Goal: Task Accomplishment & Management: Use online tool/utility

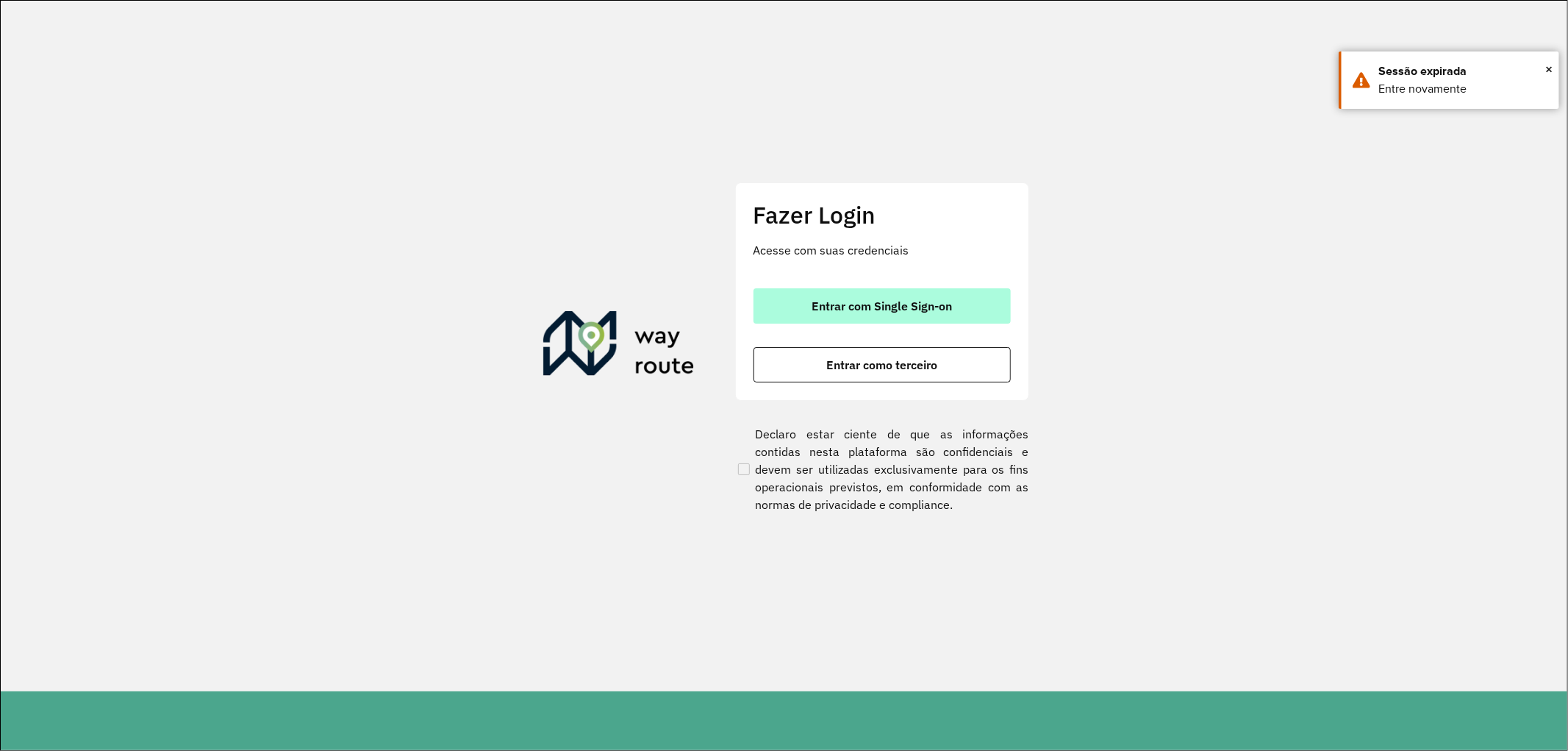
click at [870, 316] on button "Entrar com Single Sign-on" at bounding box center [881, 305] width 257 height 35
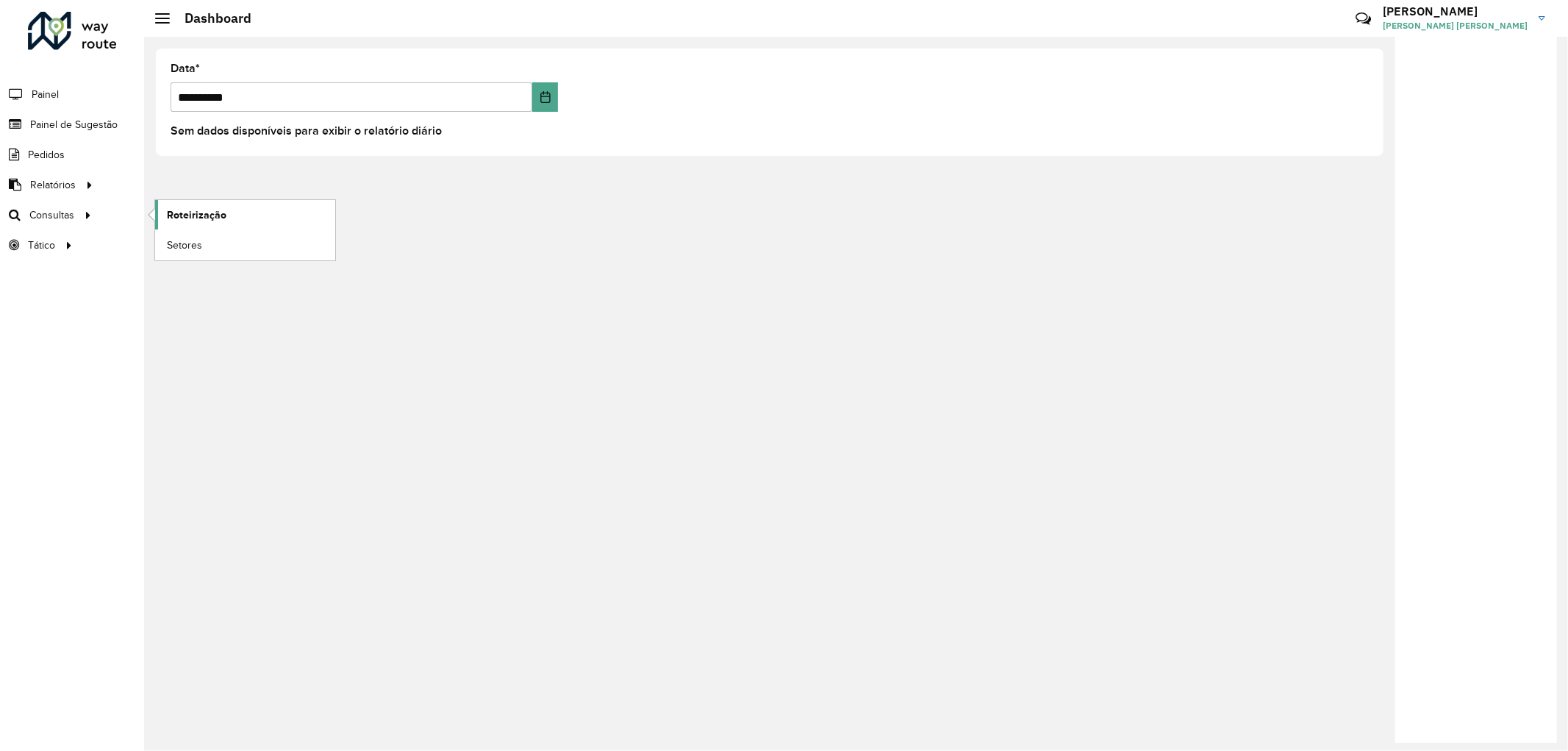
click at [171, 212] on span "Roteirização" at bounding box center [197, 214] width 60 height 15
click at [54, 162] on span "Pedidos" at bounding box center [47, 154] width 38 height 15
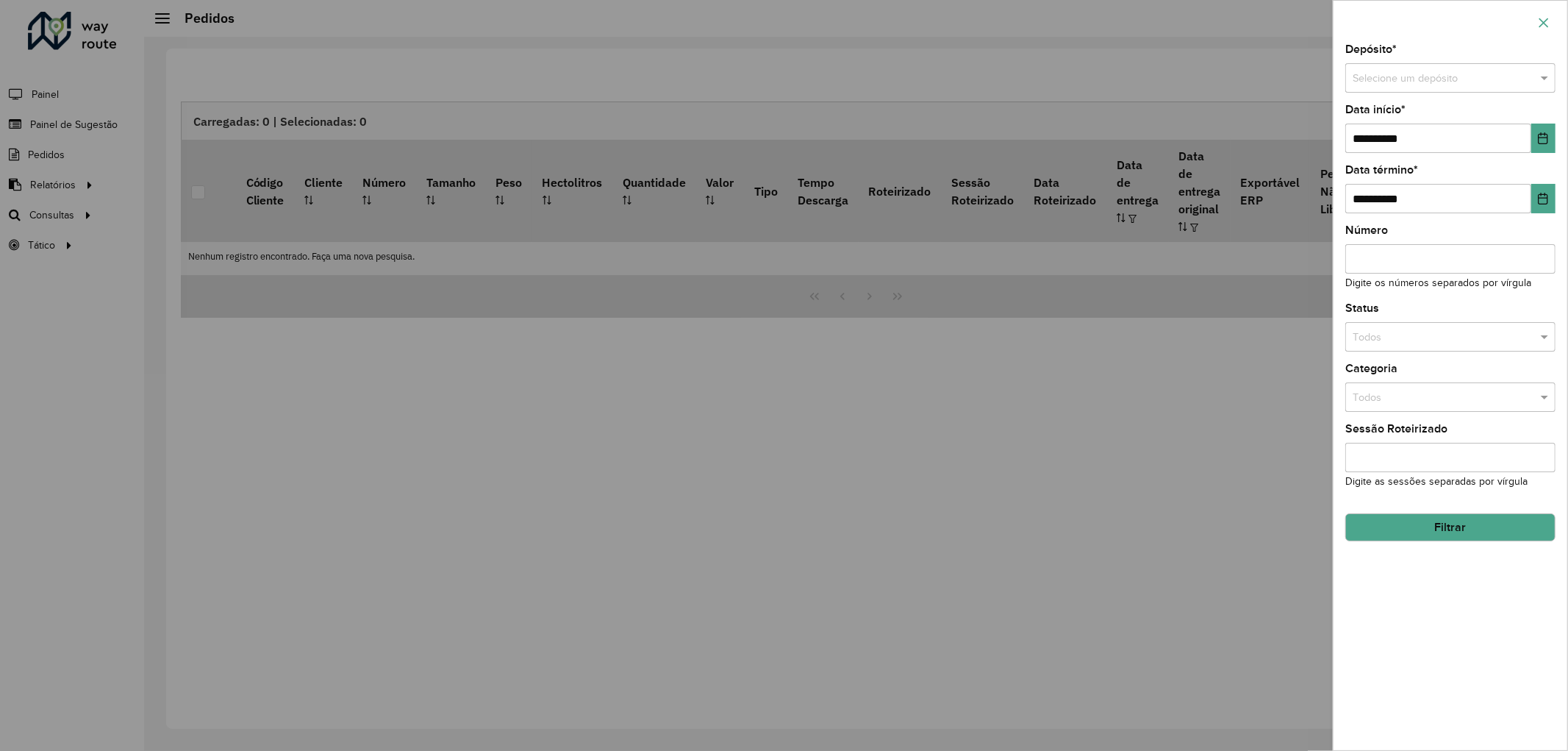
click at [1546, 26] on icon "button" at bounding box center [1544, 23] width 10 height 10
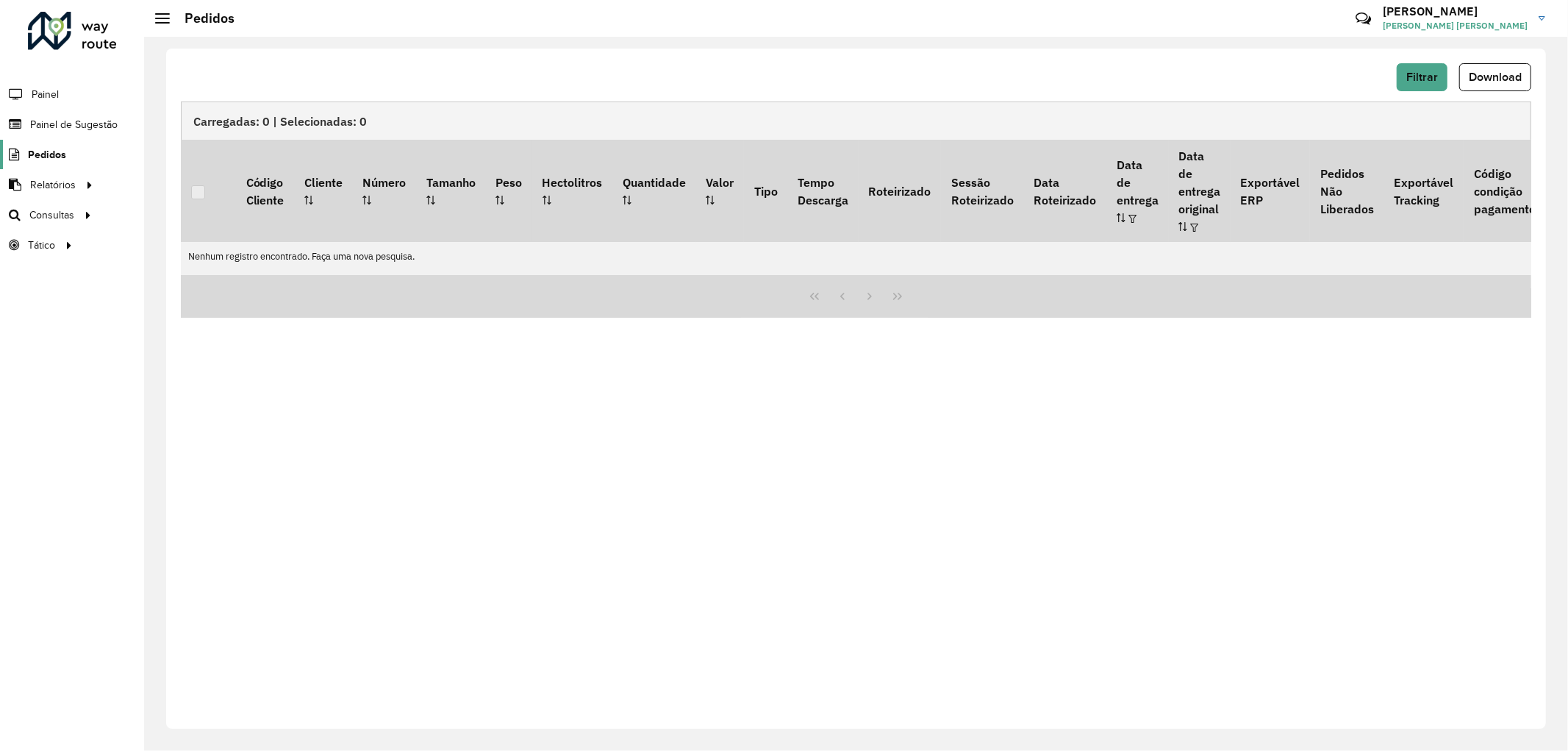
click at [47, 153] on span "Pedidos" at bounding box center [47, 154] width 38 height 15
click at [69, 127] on span "Painel de Sugestão" at bounding box center [76, 124] width 92 height 15
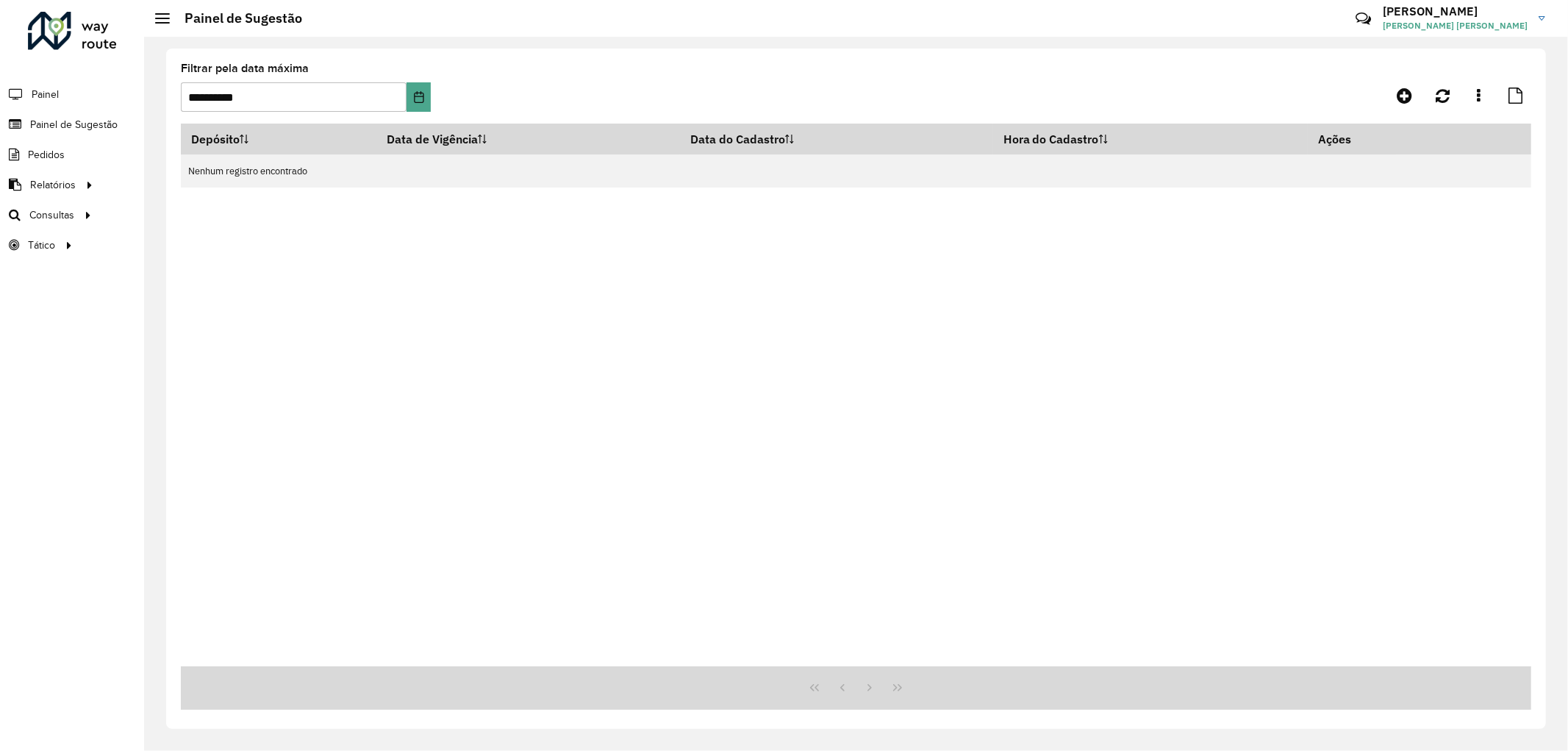
click at [74, 103] on li "Painel" at bounding box center [72, 94] width 144 height 31
click at [57, 94] on span "Painel" at bounding box center [47, 94] width 30 height 15
click at [181, 246] on span "Análise de Sessões" at bounding box center [213, 245] width 93 height 15
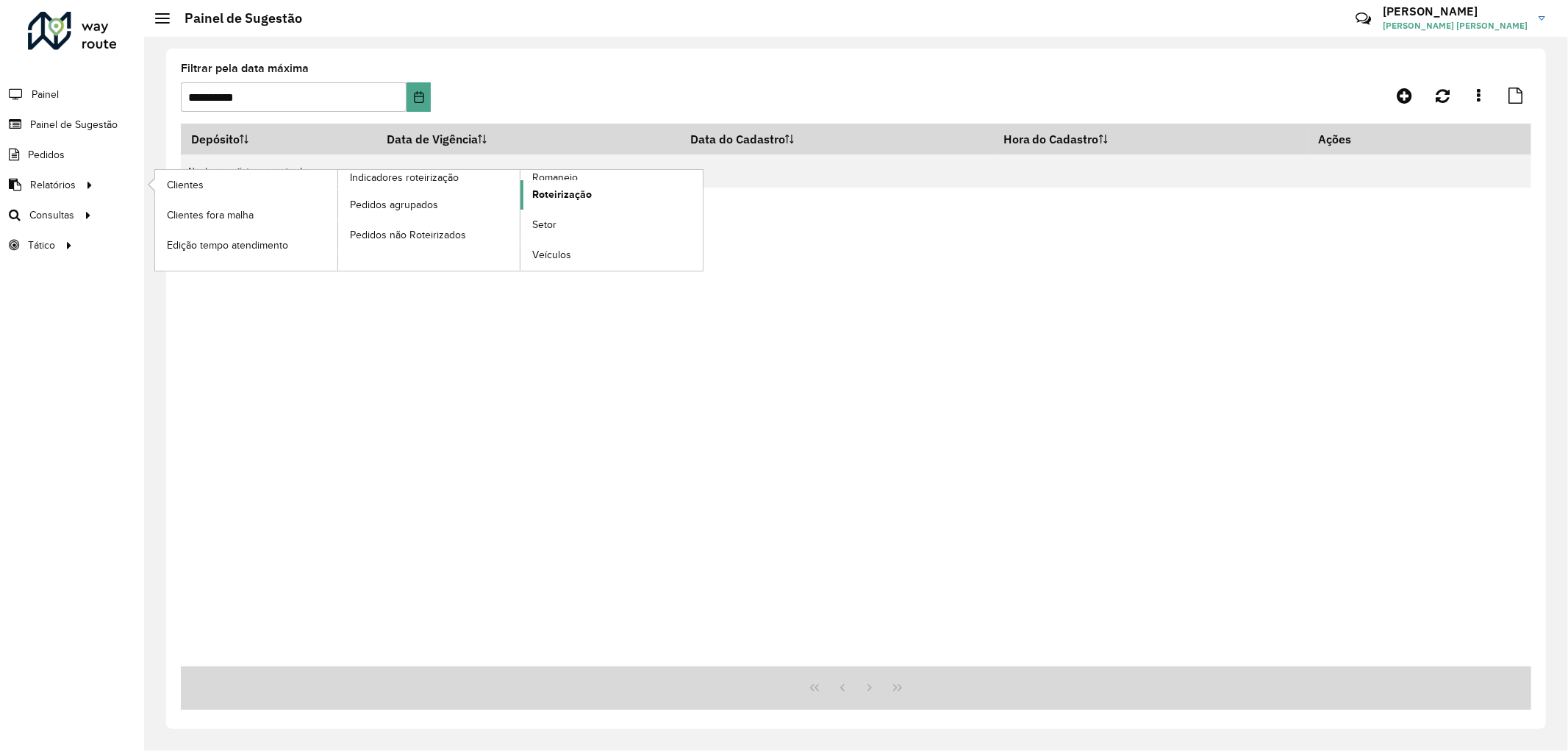
click at [576, 192] on span "Roteirização" at bounding box center [562, 194] width 60 height 15
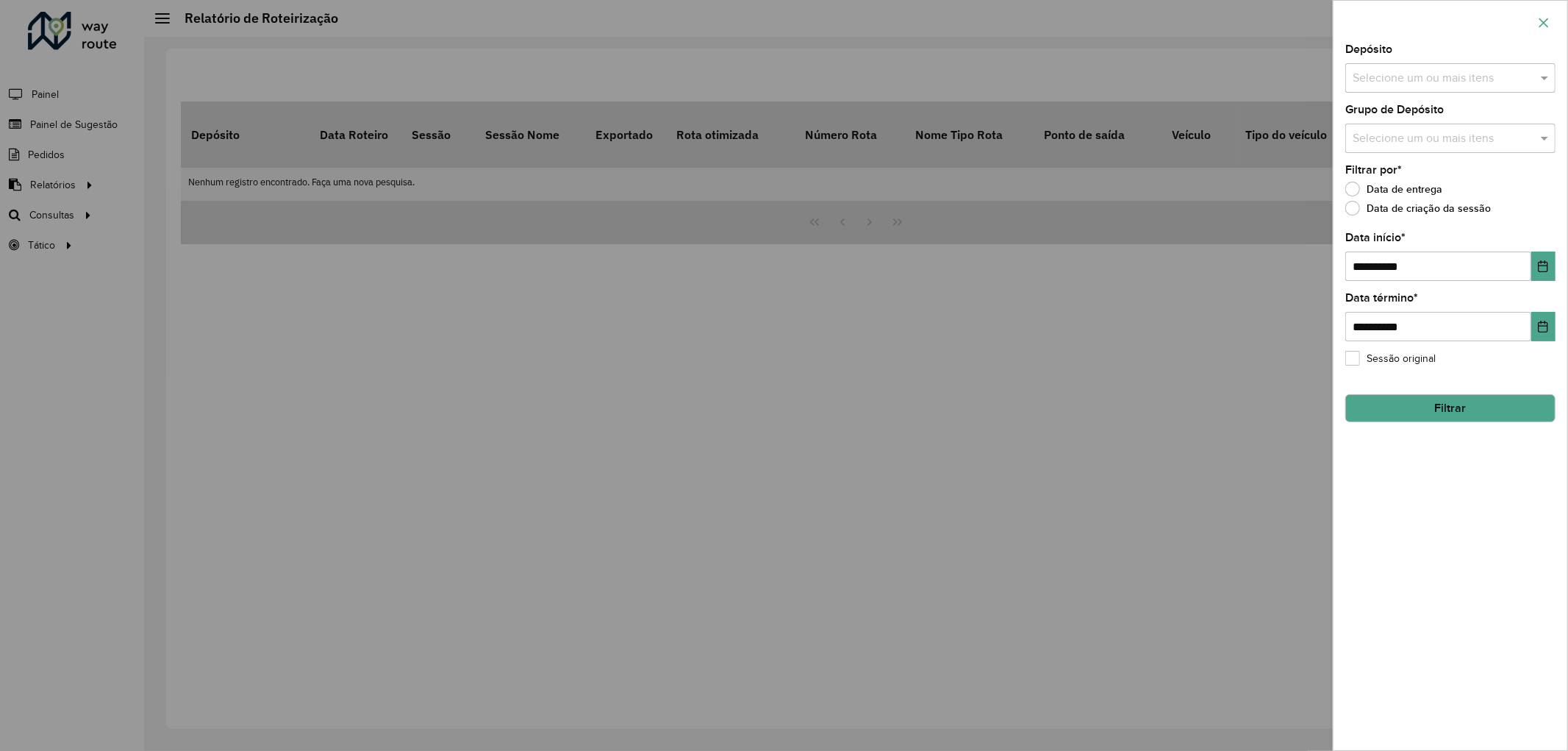
click at [1545, 18] on icon "button" at bounding box center [1544, 23] width 12 height 12
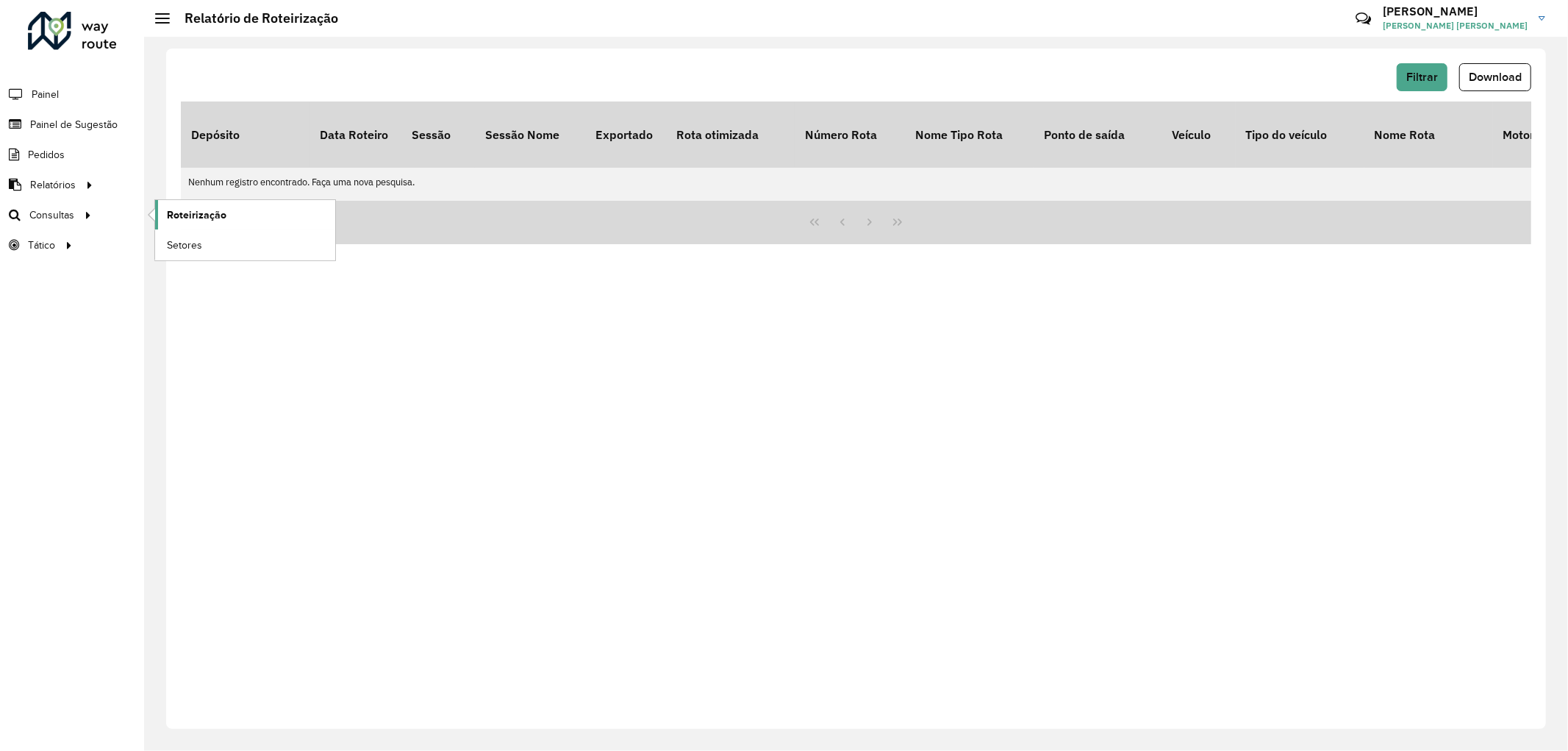
click at [207, 226] on link "Roteirização" at bounding box center [245, 214] width 180 height 29
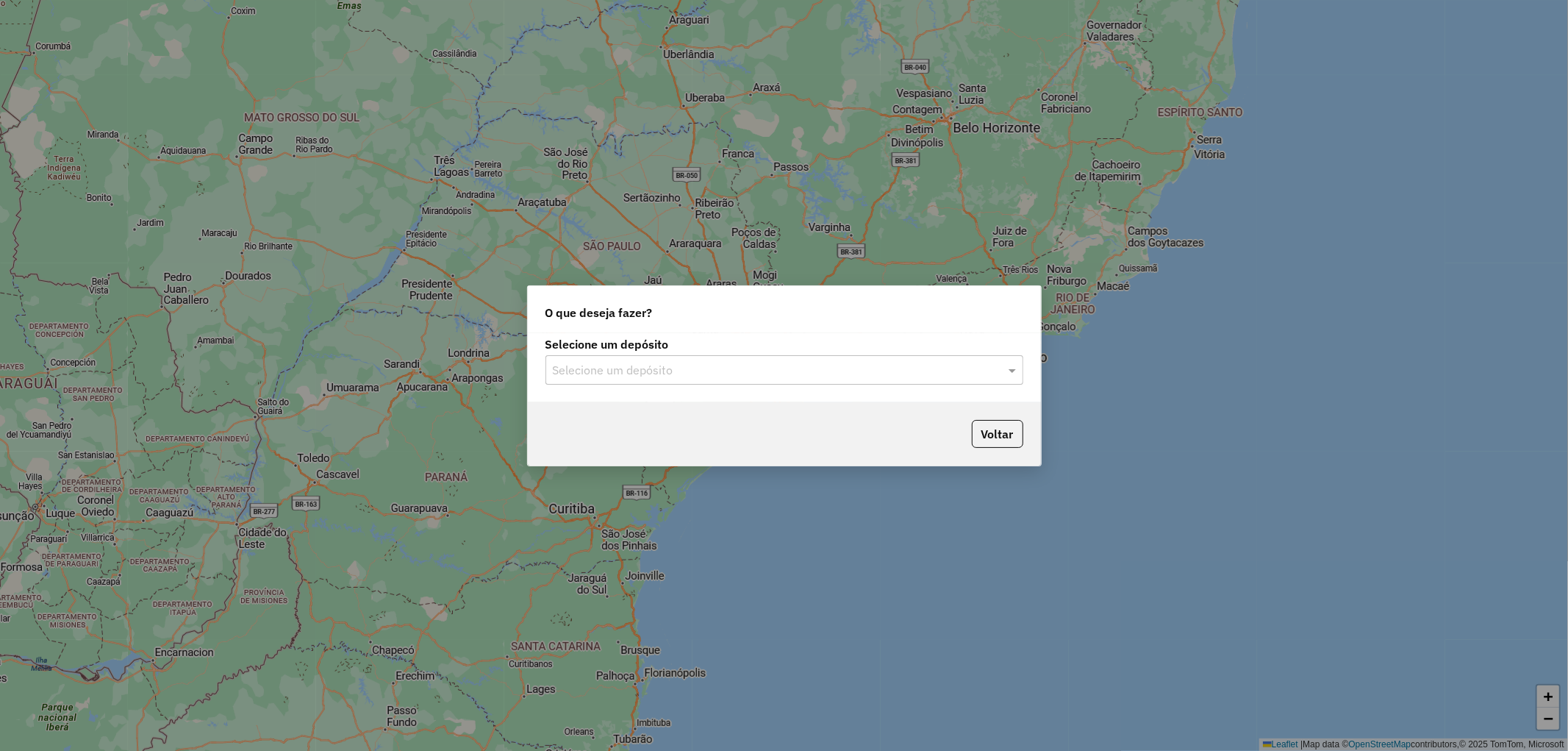
click at [607, 357] on div "Selecione um depósito" at bounding box center [784, 369] width 478 height 29
click at [608, 405] on span "CDD Alfenas" at bounding box center [585, 411] width 66 height 13
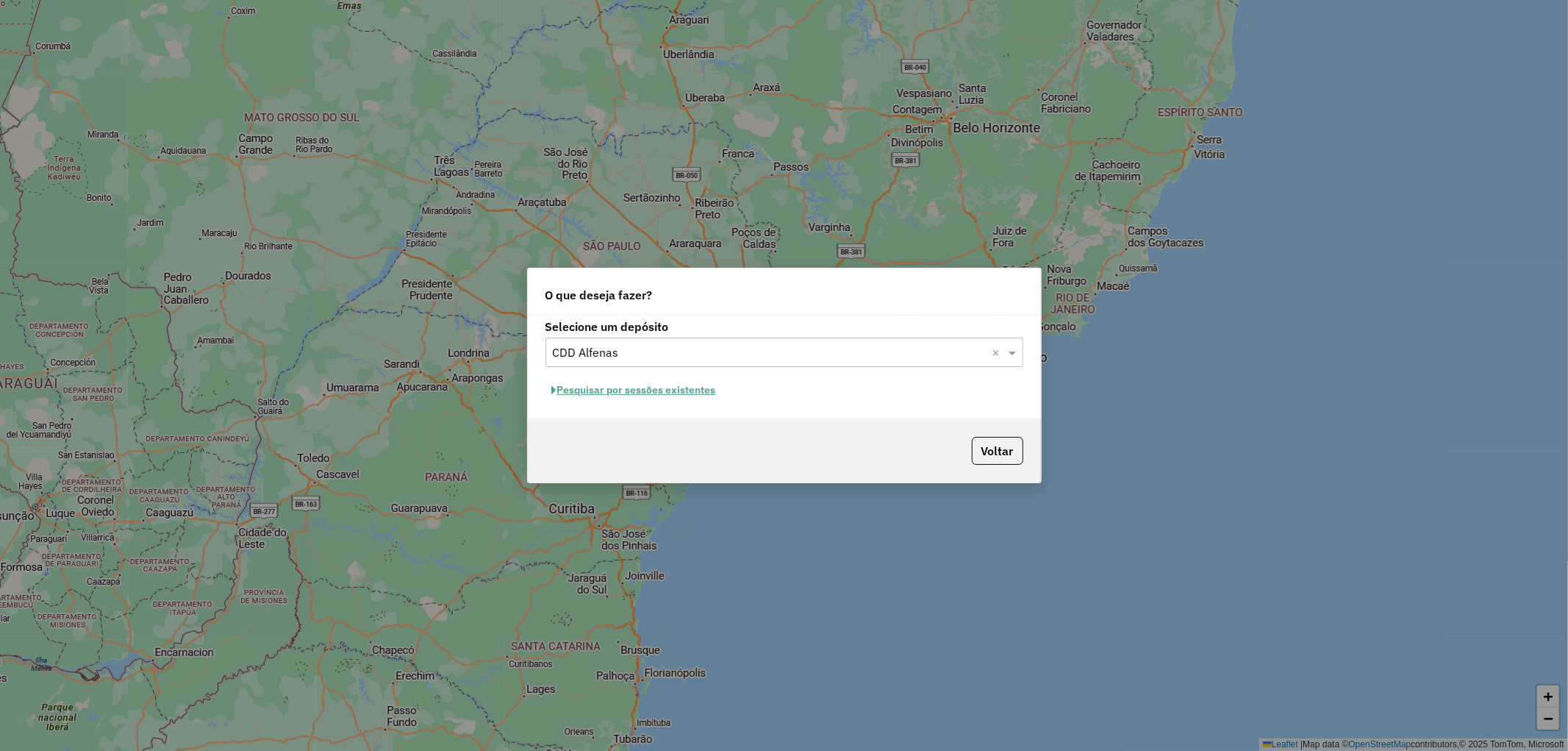
click at [919, 434] on div "Voltar" at bounding box center [784, 450] width 513 height 63
click at [644, 395] on button "Pesquisar por sessões existentes" at bounding box center [634, 390] width 177 height 23
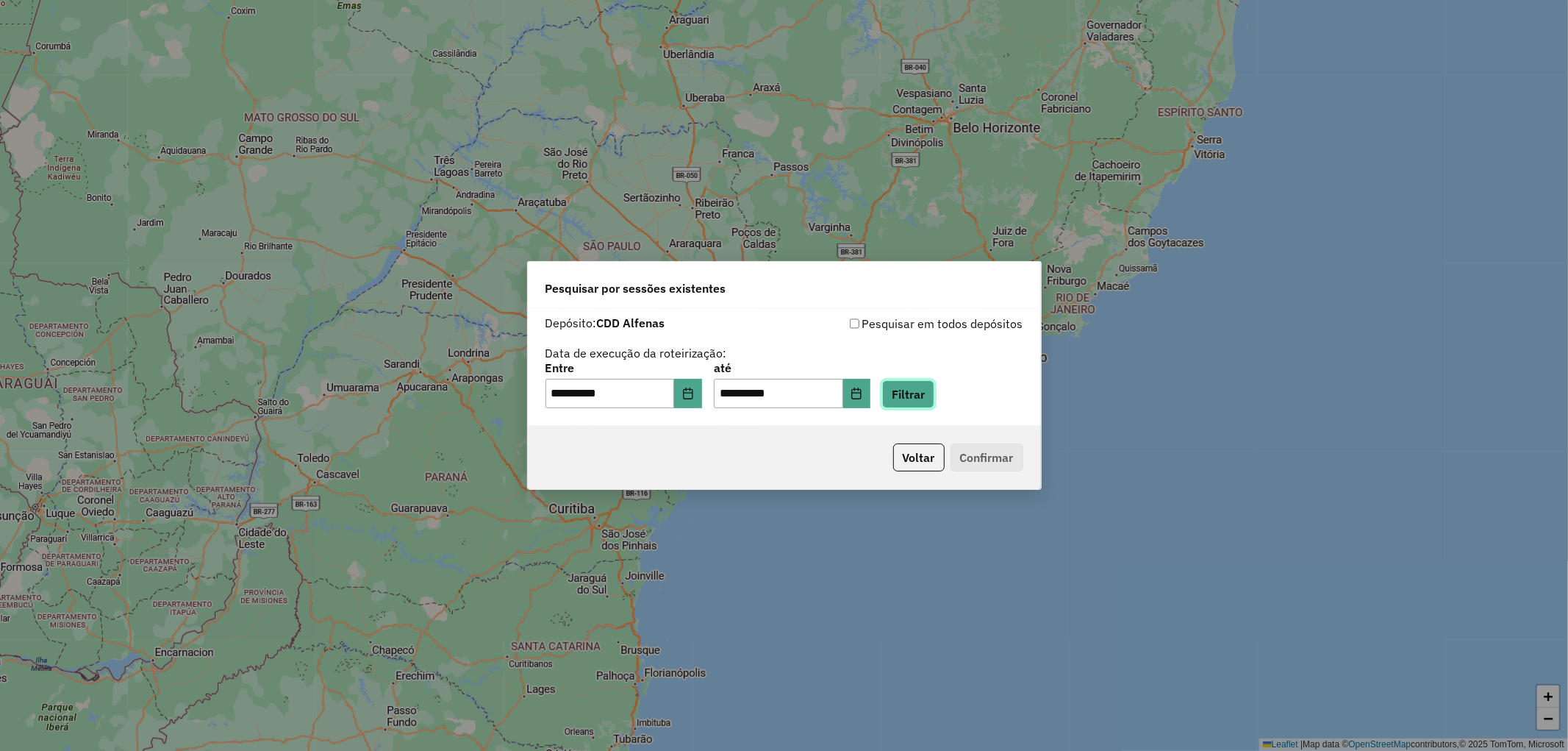
click at [919, 400] on button "Filtrar" at bounding box center [908, 394] width 52 height 28
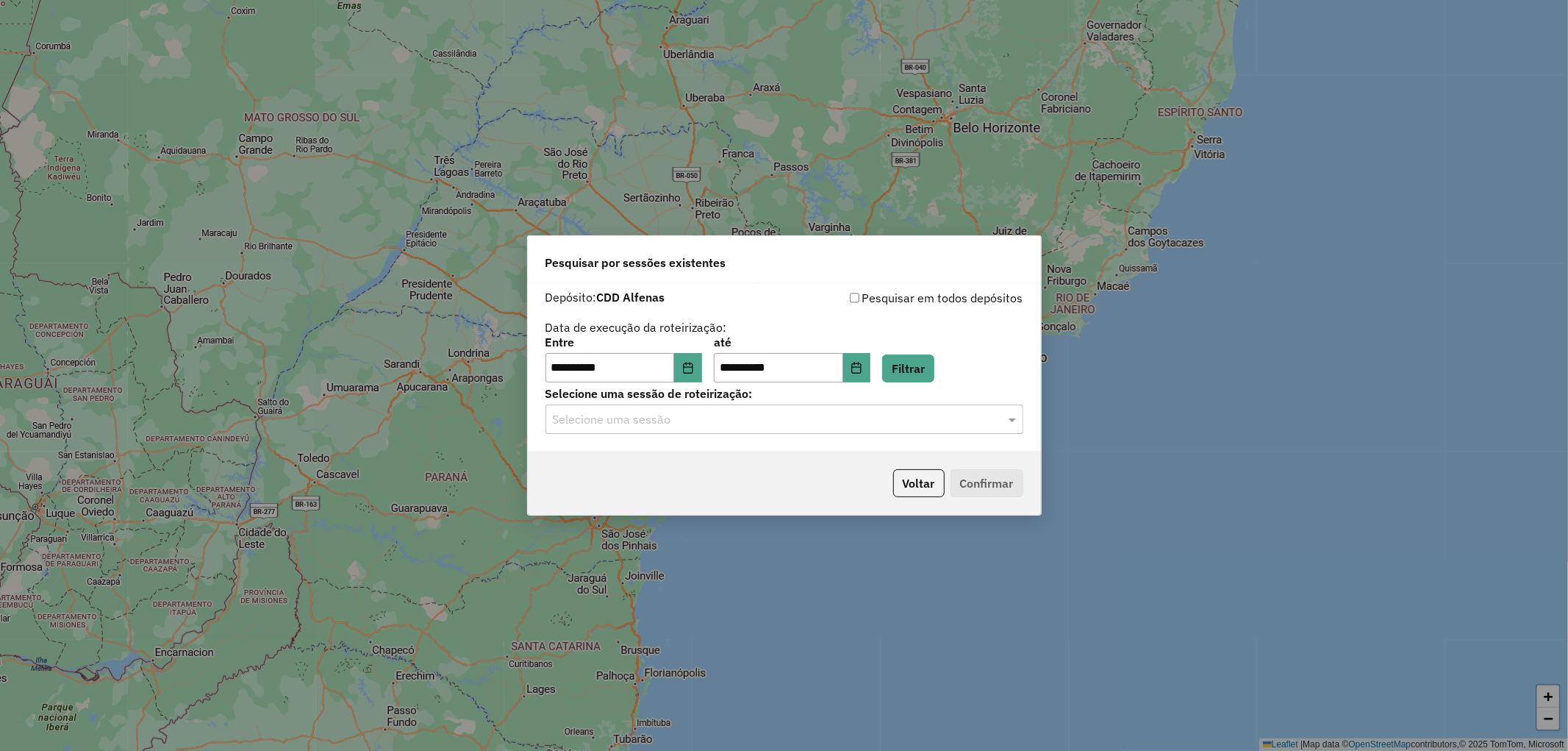
click at [766, 421] on input "text" at bounding box center [770, 420] width 434 height 18
click at [727, 449] on div "1294627 - [DATE] 17:45" at bounding box center [784, 461] width 477 height 25
click at [975, 482] on button "Confirmar" at bounding box center [986, 483] width 73 height 28
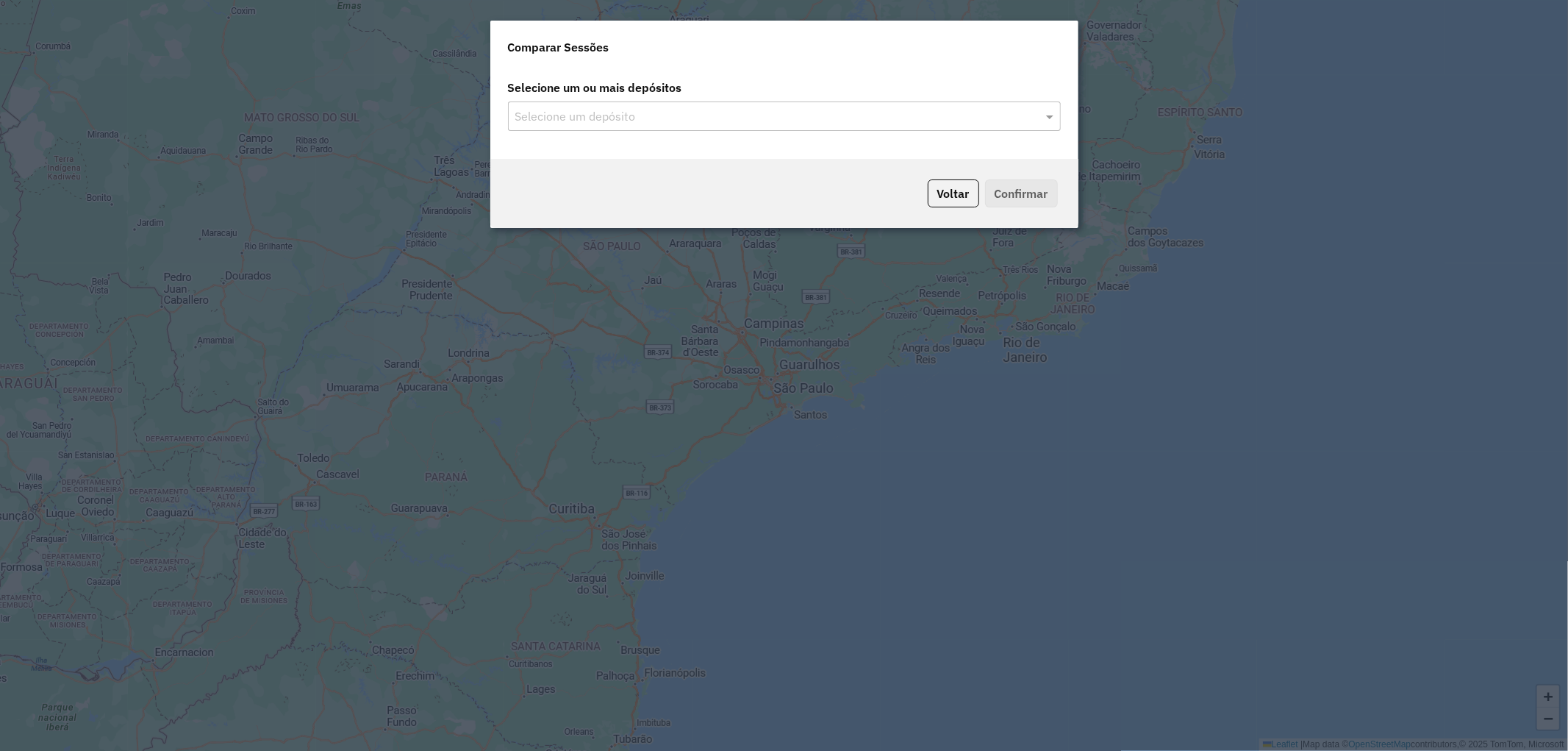
click at [714, 123] on input "text" at bounding box center [777, 117] width 531 height 18
click at [596, 115] on input "text" at bounding box center [777, 117] width 531 height 18
click at [572, 154] on span "CDD Alfenas" at bounding box center [548, 158] width 66 height 13
click at [1060, 203] on div "Voltar Confirmar" at bounding box center [784, 193] width 588 height 69
click at [1046, 201] on button "Confirmar" at bounding box center [1021, 193] width 73 height 28
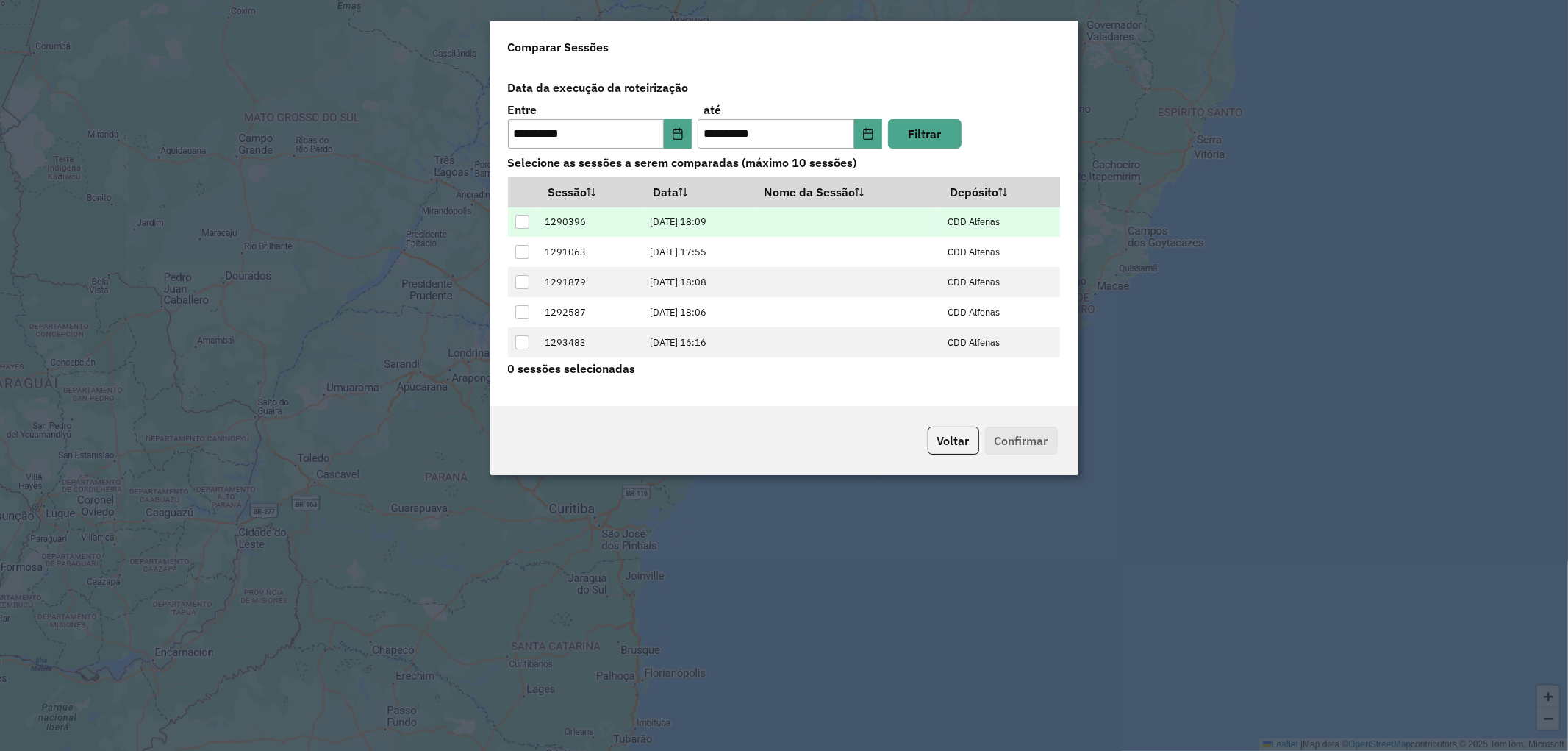
click at [524, 216] on div at bounding box center [523, 222] width 14 height 14
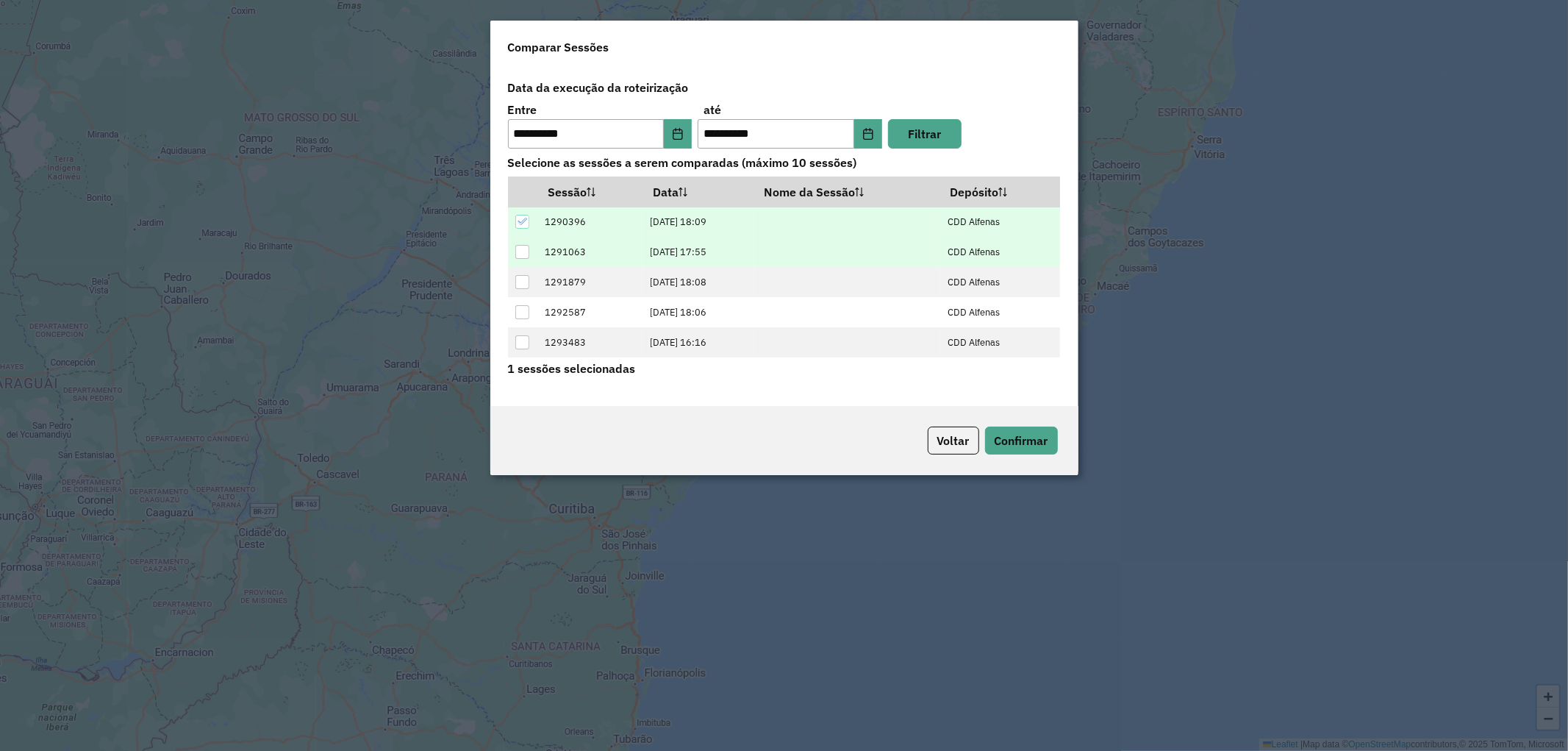
click at [522, 246] on div at bounding box center [523, 252] width 14 height 14
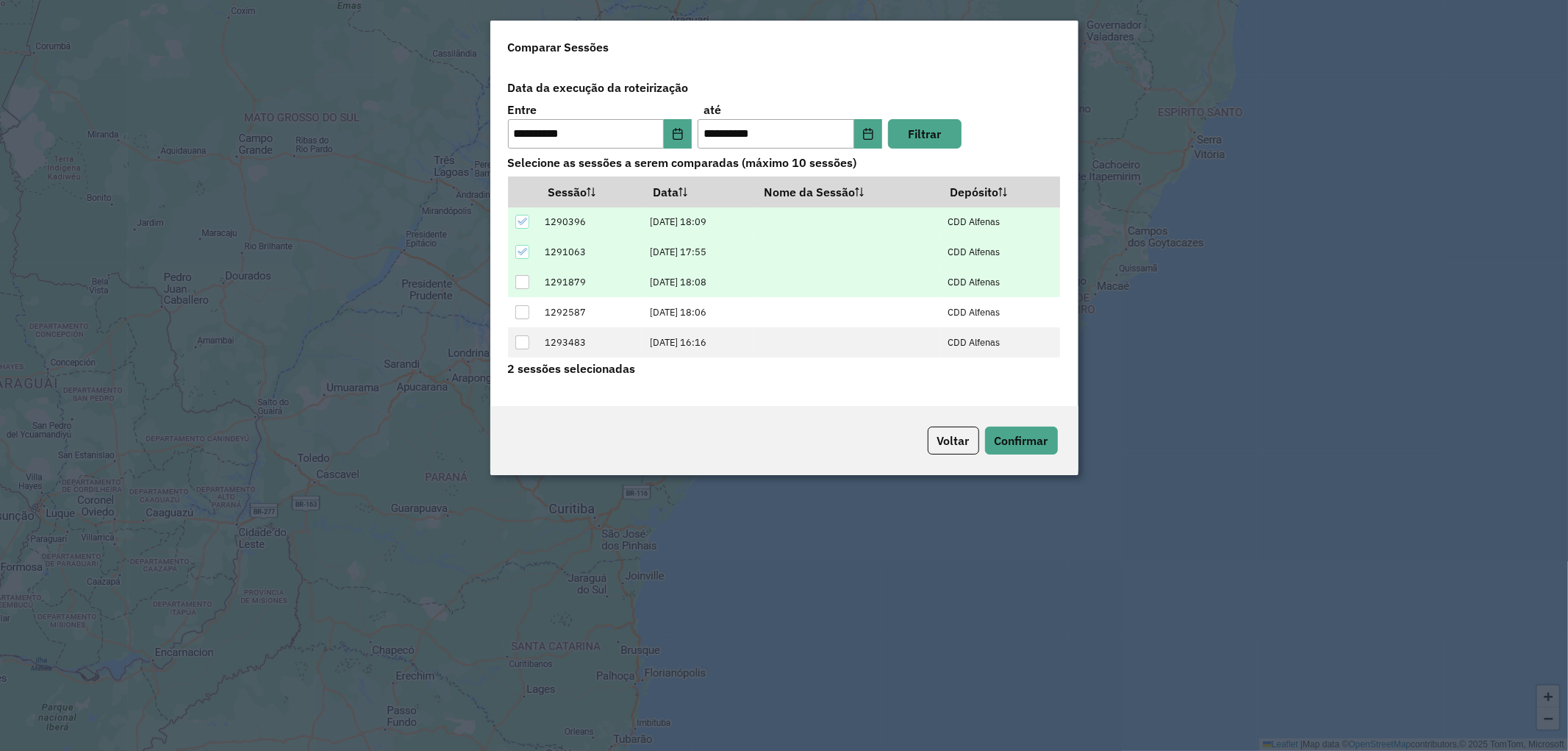
click at [522, 277] on div at bounding box center [523, 282] width 14 height 14
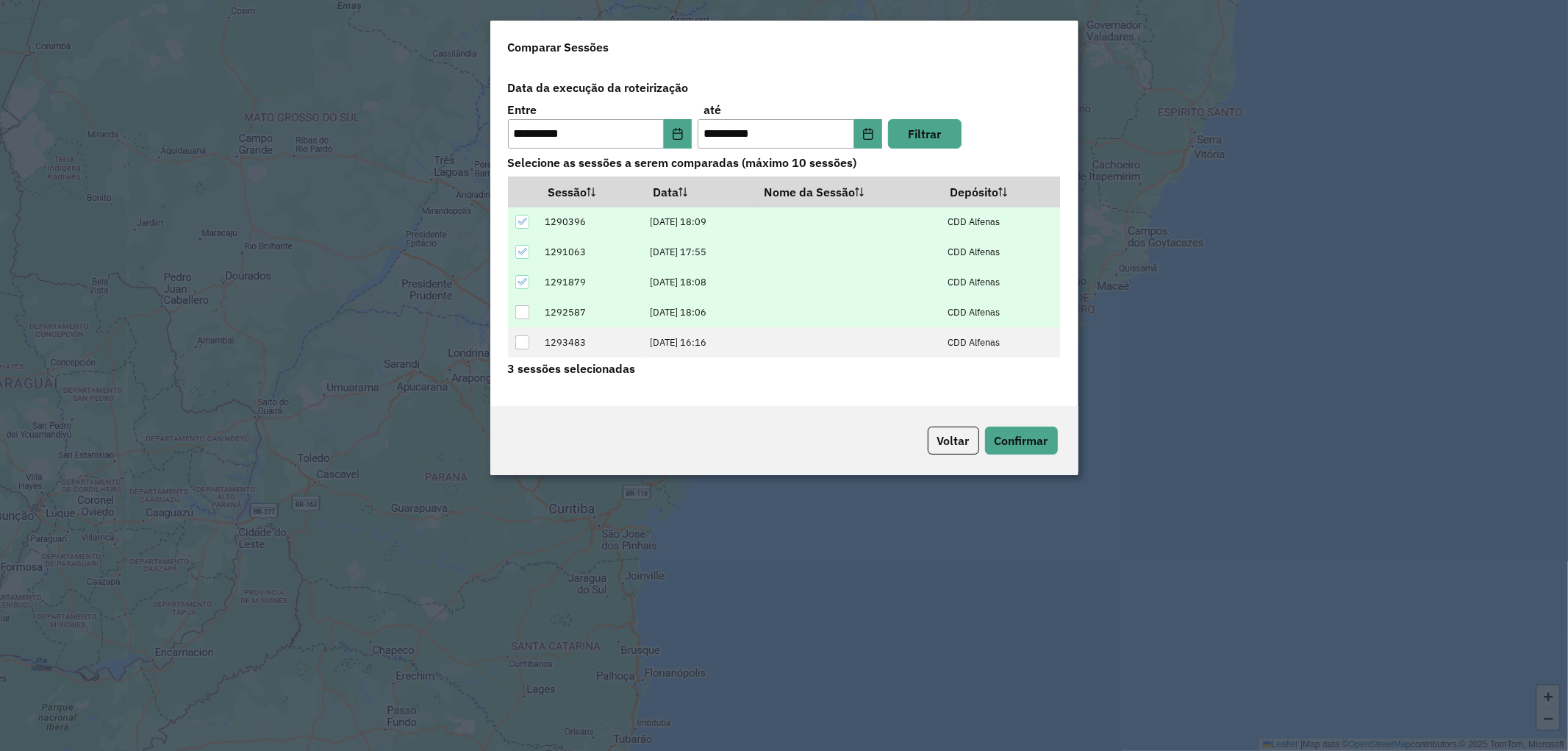
click at [523, 311] on div at bounding box center [523, 312] width 14 height 14
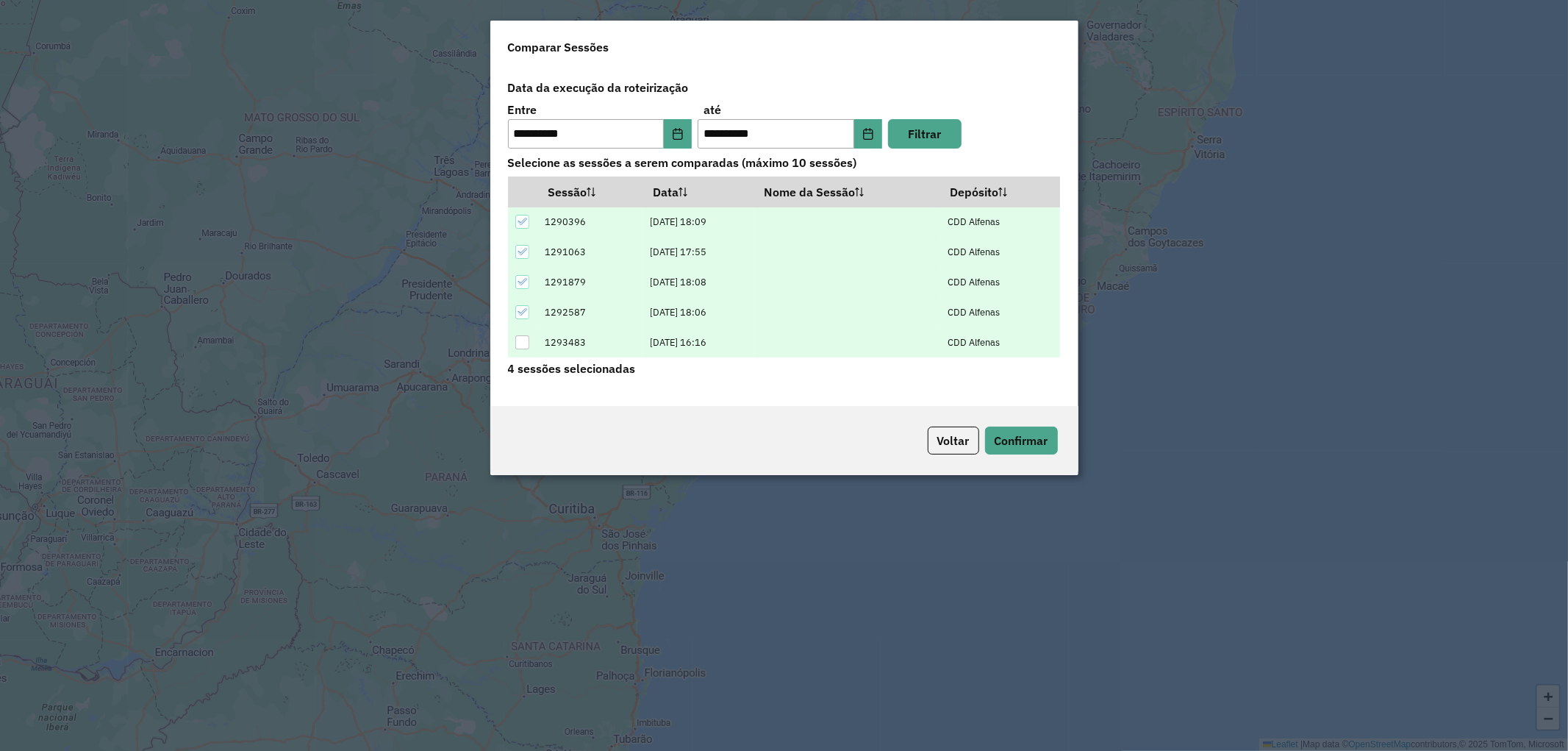
click at [531, 354] on td at bounding box center [523, 342] width 30 height 30
click at [517, 347] on div at bounding box center [523, 342] width 14 height 14
click at [527, 316] on div at bounding box center [523, 314] width 14 height 14
click at [527, 343] on div at bounding box center [523, 345] width 14 height 14
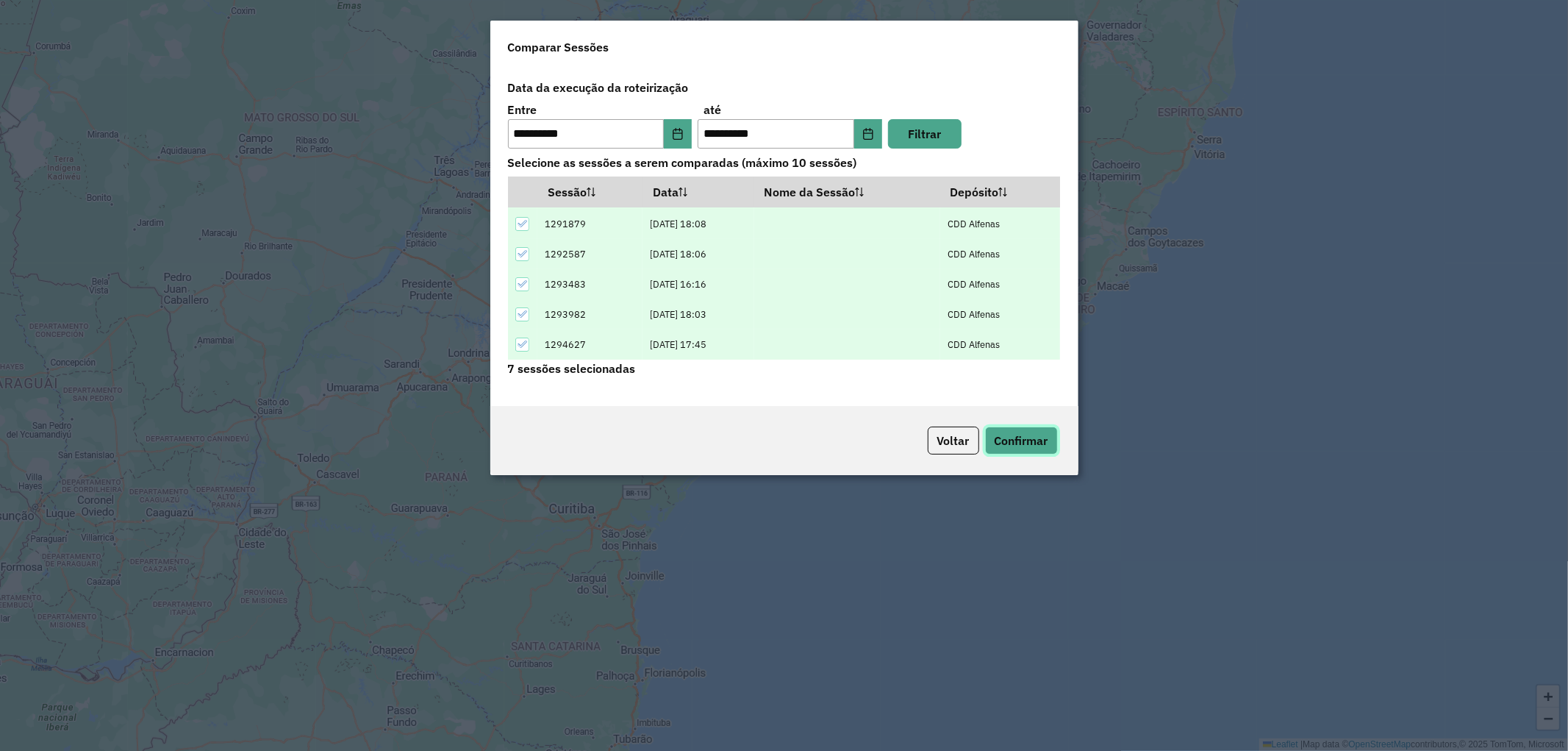
click at [1012, 434] on button "Confirmar" at bounding box center [1021, 441] width 73 height 28
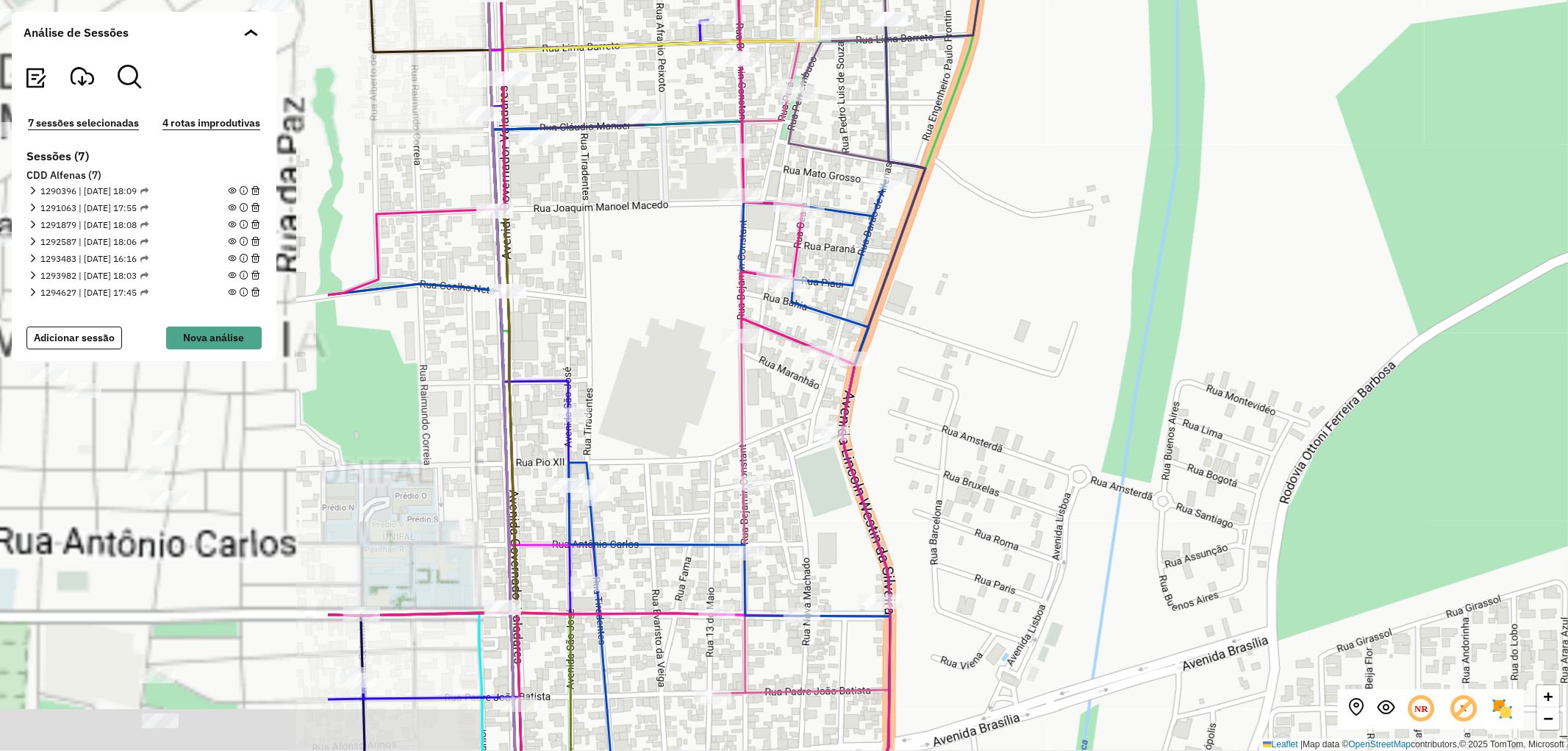
drag, startPoint x: 842, startPoint y: 375, endPoint x: 1326, endPoint y: 368, distance: 484.1
click at [1326, 368] on div "+ − Leaflet | Map data © OpenStreetMap contributors,© 2025 TomTom, Microsoft" at bounding box center [784, 375] width 1568 height 751
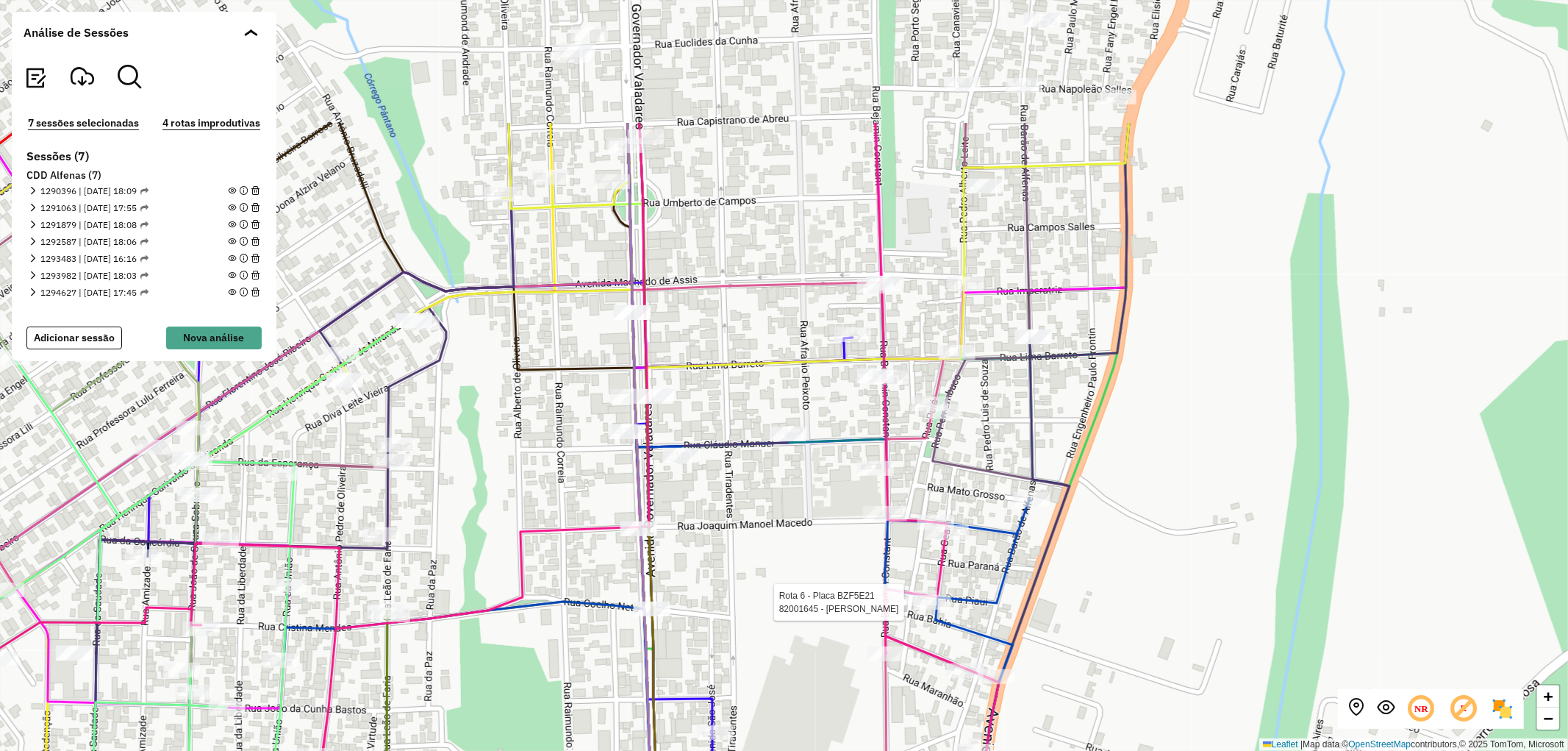
drag, startPoint x: 718, startPoint y: 390, endPoint x: 744, endPoint y: 552, distance: 164.1
click at [744, 552] on div "Rota 6 - Placa BZF5E21 82001645 - ZILDA MARIA DE ASSIS + − Leaflet | Map data ©…" at bounding box center [784, 375] width 1568 height 751
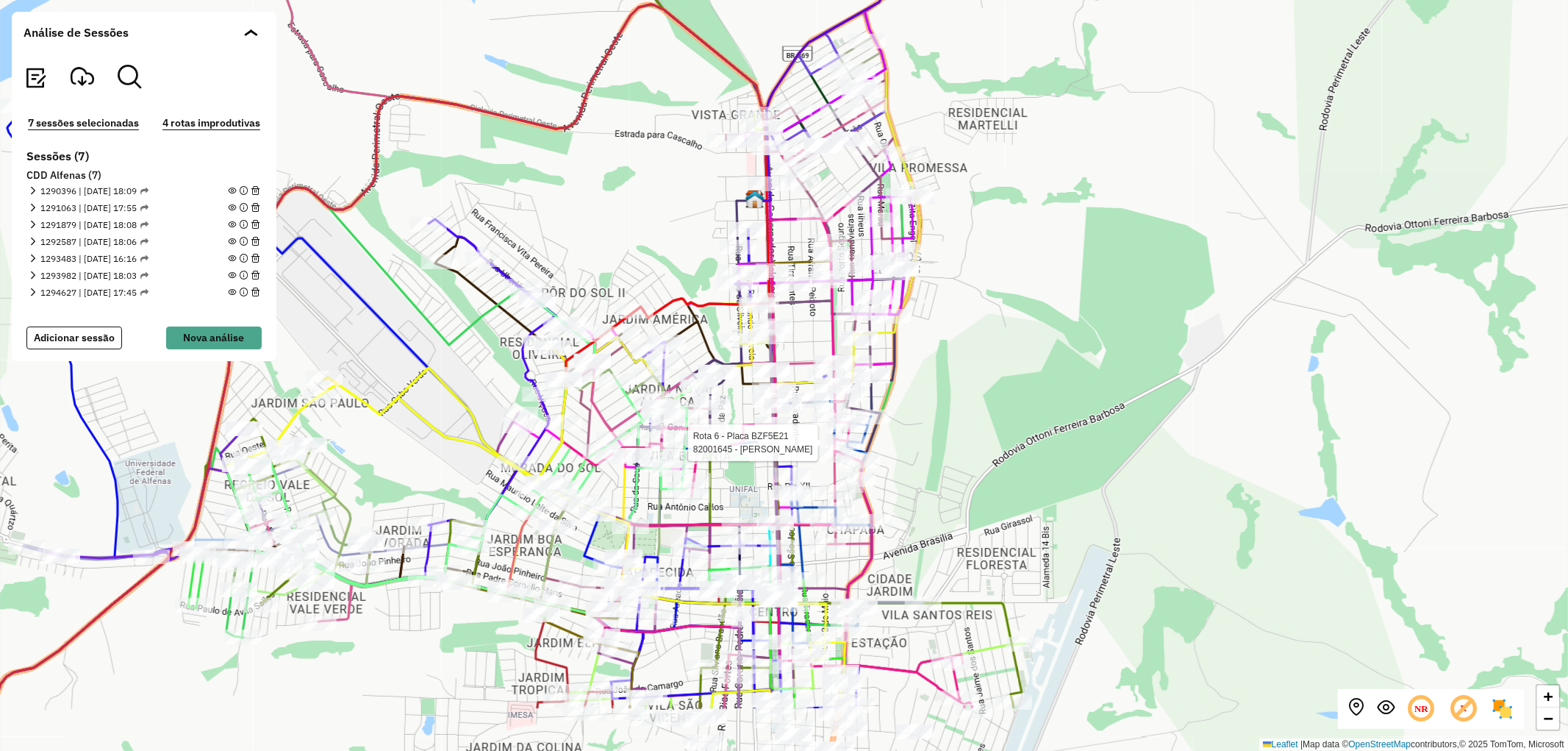
drag, startPoint x: 753, startPoint y: 447, endPoint x: 806, endPoint y: 329, distance: 129.4
click at [806, 329] on div "Rota 6 - Placa BZF5E21 82001645 - ZILDA MARIA DE ASSIS + − Leaflet | Map data ©…" at bounding box center [784, 375] width 1568 height 751
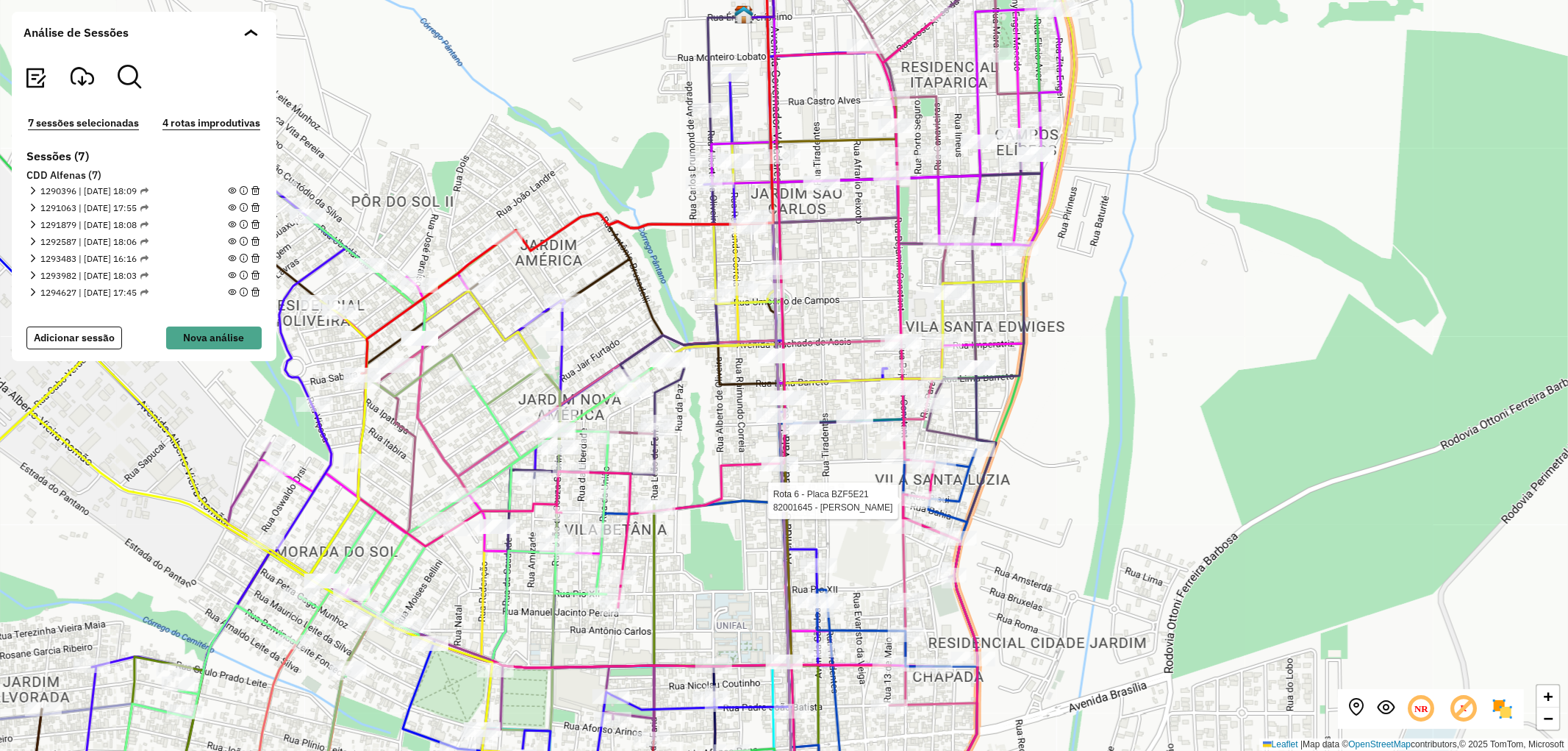
drag, startPoint x: 807, startPoint y: 336, endPoint x: 839, endPoint y: 318, distance: 36.7
click at [839, 318] on div "Rota 6 - Placa BZF5E21 82001645 - ZILDA MARIA DE ASSIS + − Leaflet | Map data ©…" at bounding box center [784, 375] width 1568 height 751
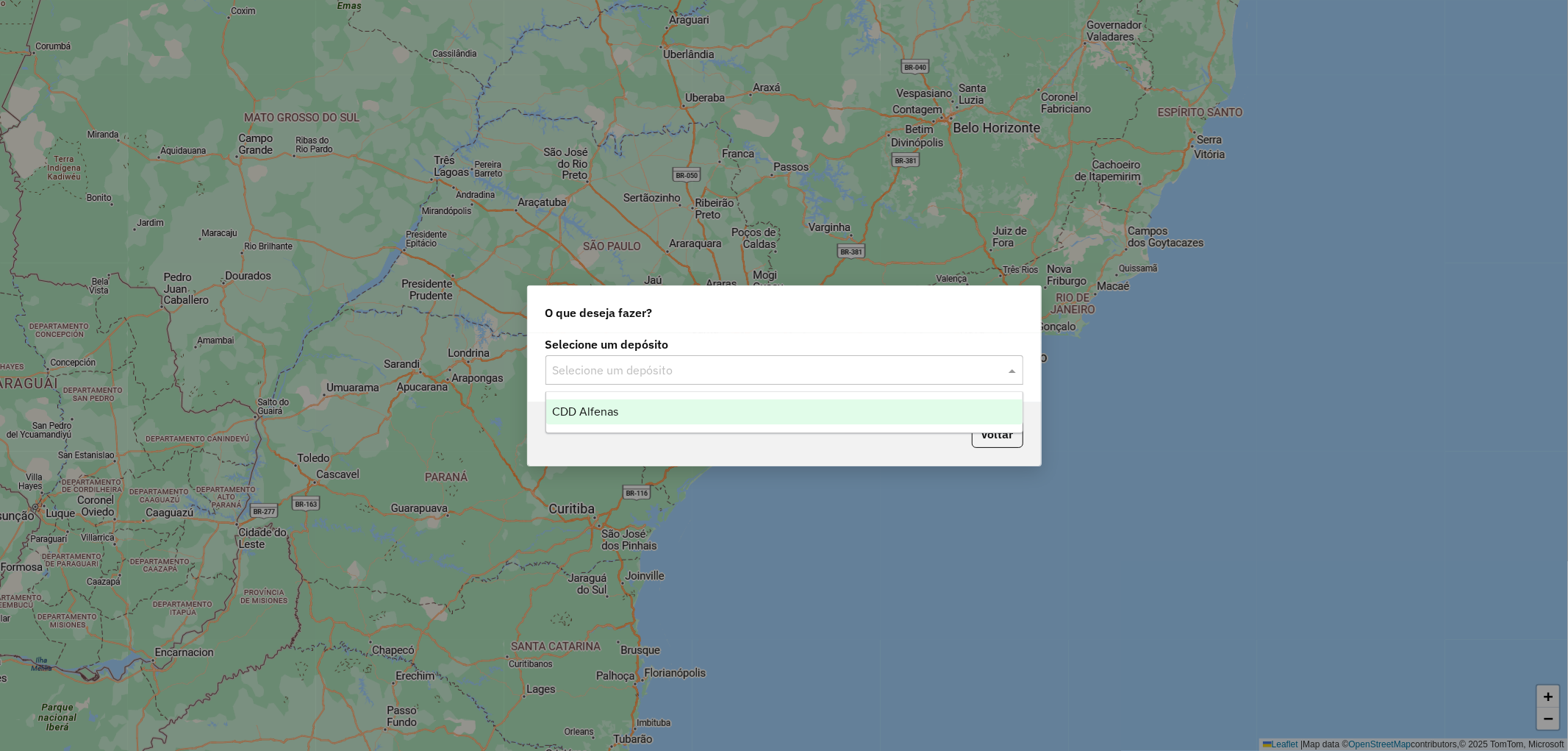
click at [599, 357] on div "Selecione um depósito" at bounding box center [784, 369] width 478 height 29
click at [594, 414] on span "CDD Alfenas" at bounding box center [585, 411] width 66 height 13
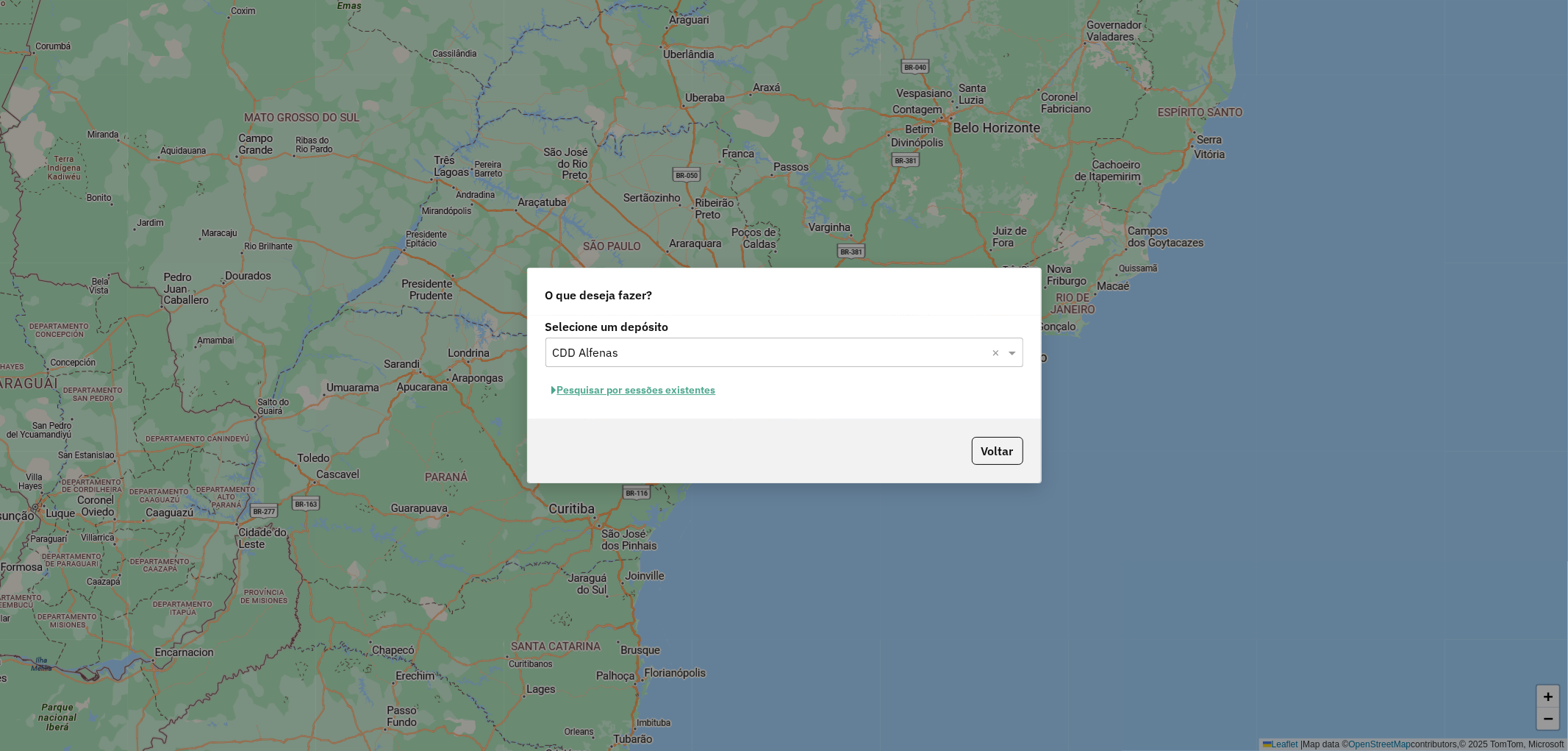
click at [697, 388] on button "Pesquisar por sessões existentes" at bounding box center [634, 390] width 177 height 23
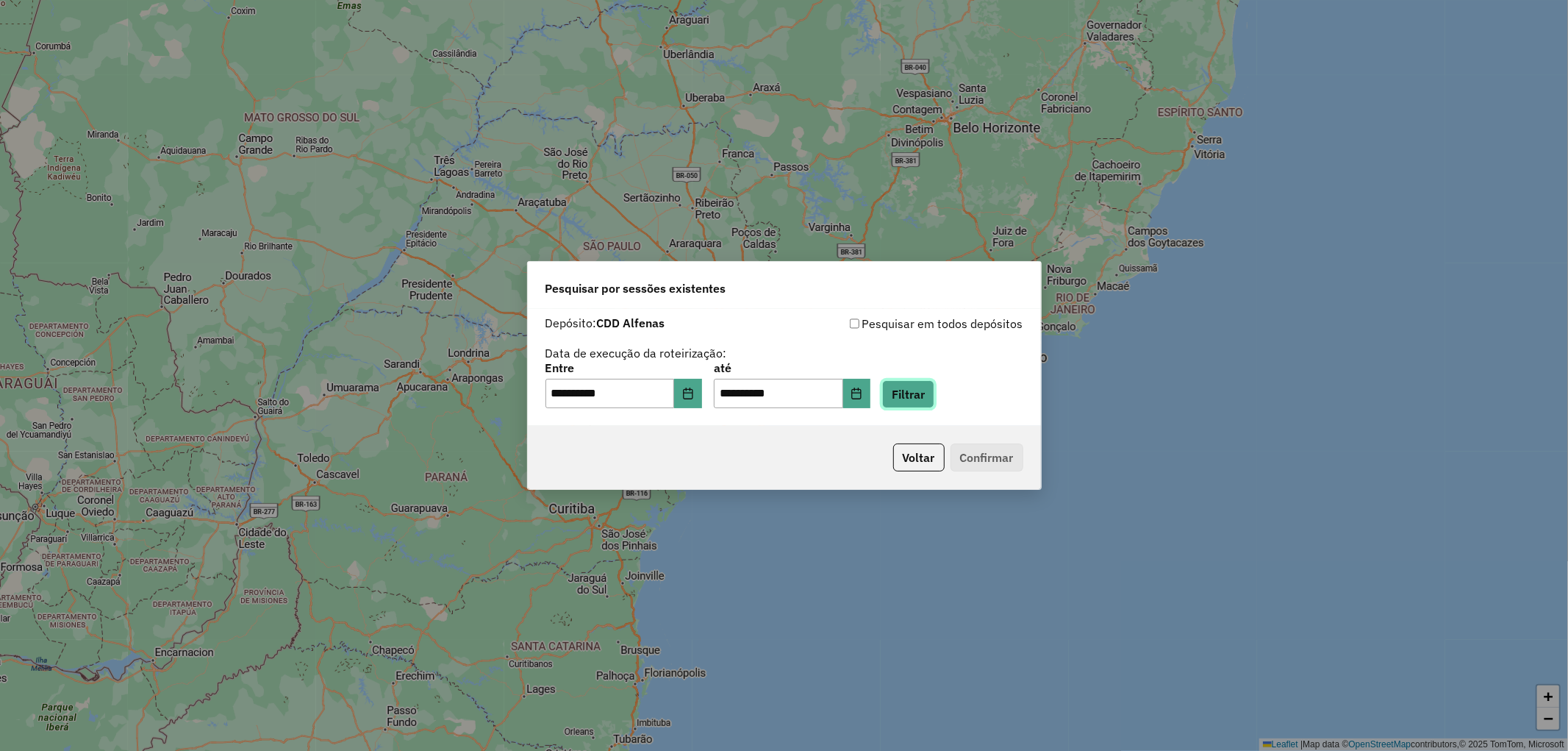
click at [907, 399] on button "Filtrar" at bounding box center [908, 394] width 52 height 28
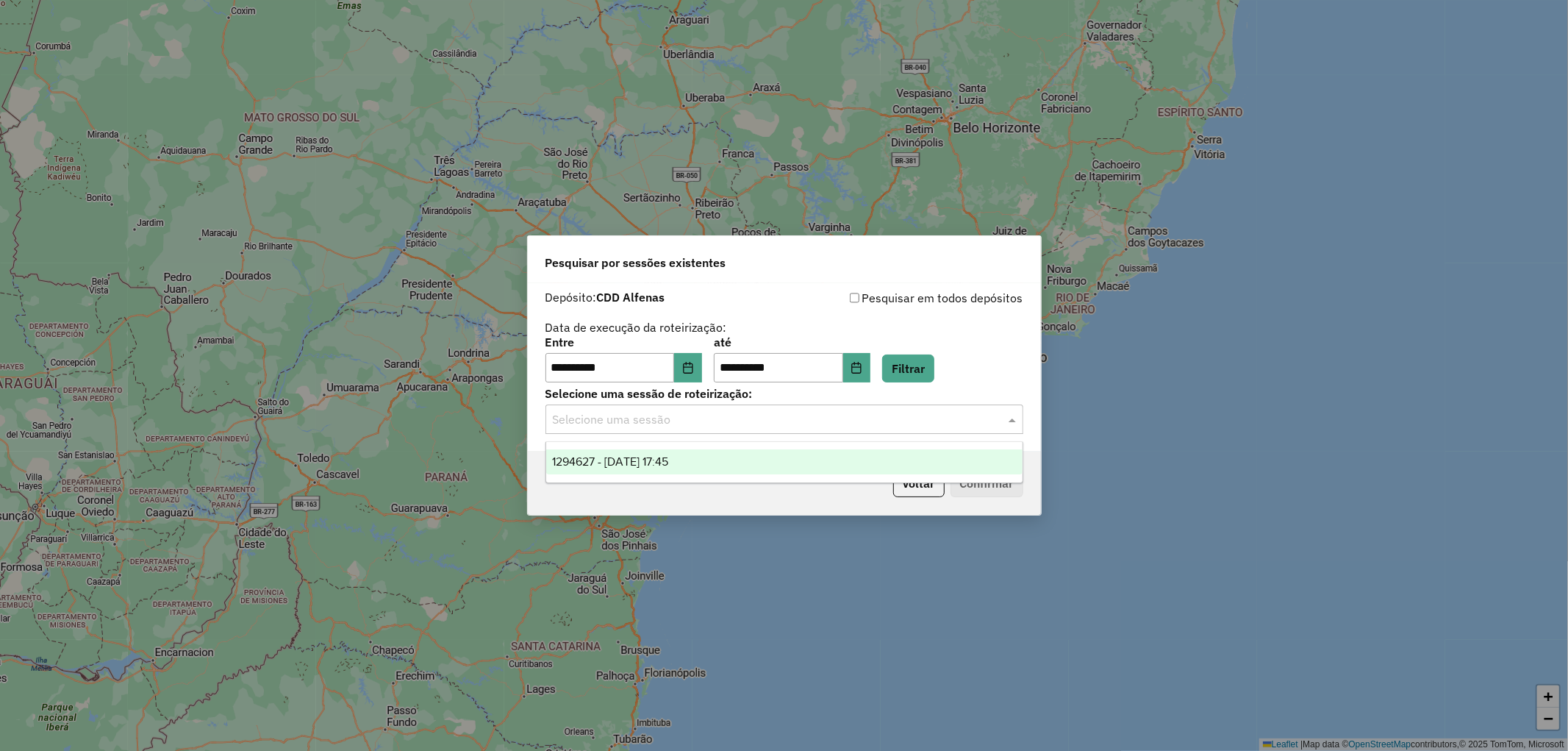
click at [827, 411] on input "text" at bounding box center [770, 420] width 434 height 18
click at [732, 456] on div "1294627 - 15/10/2025 17:45" at bounding box center [784, 461] width 477 height 25
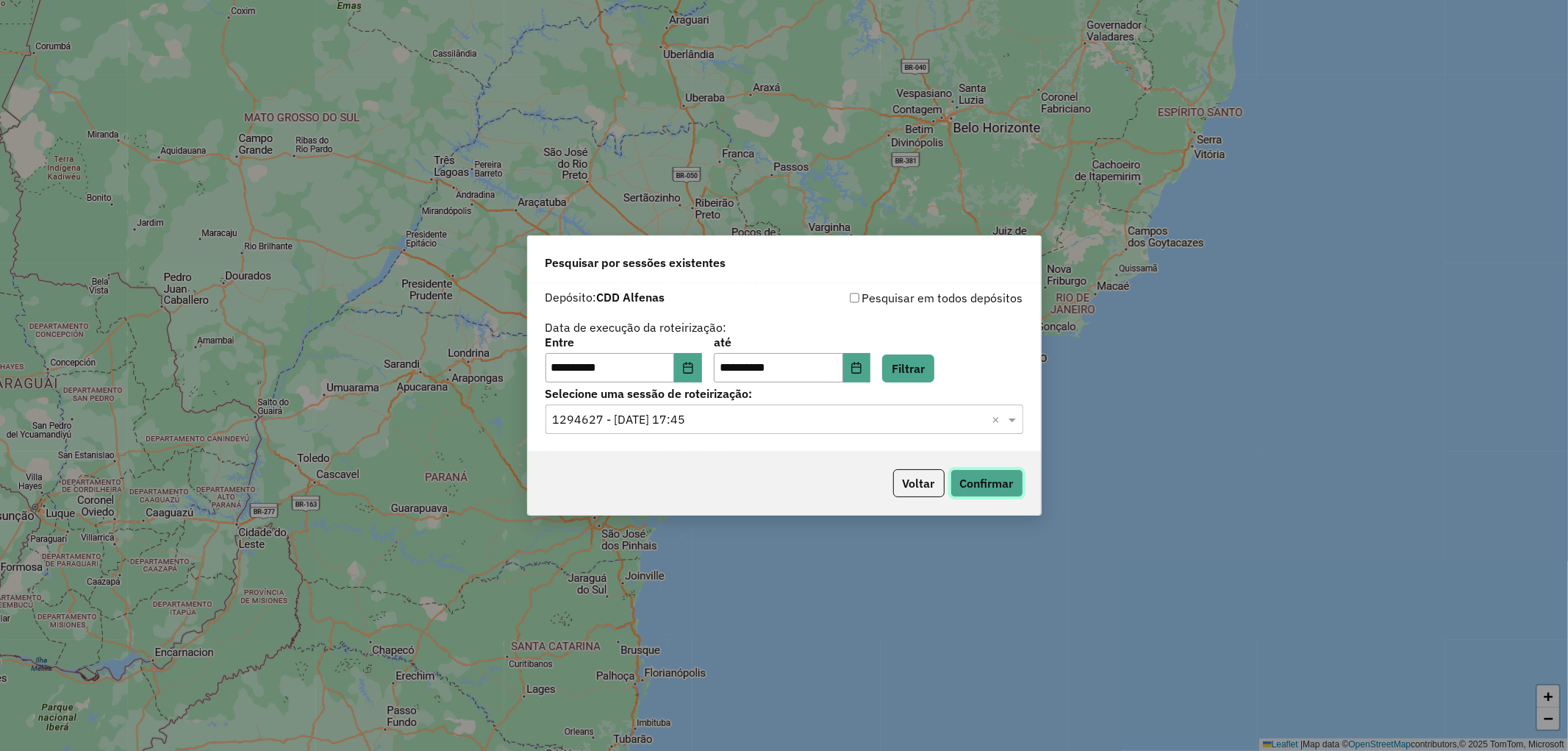
click at [1001, 483] on button "Confirmar" at bounding box center [986, 483] width 73 height 28
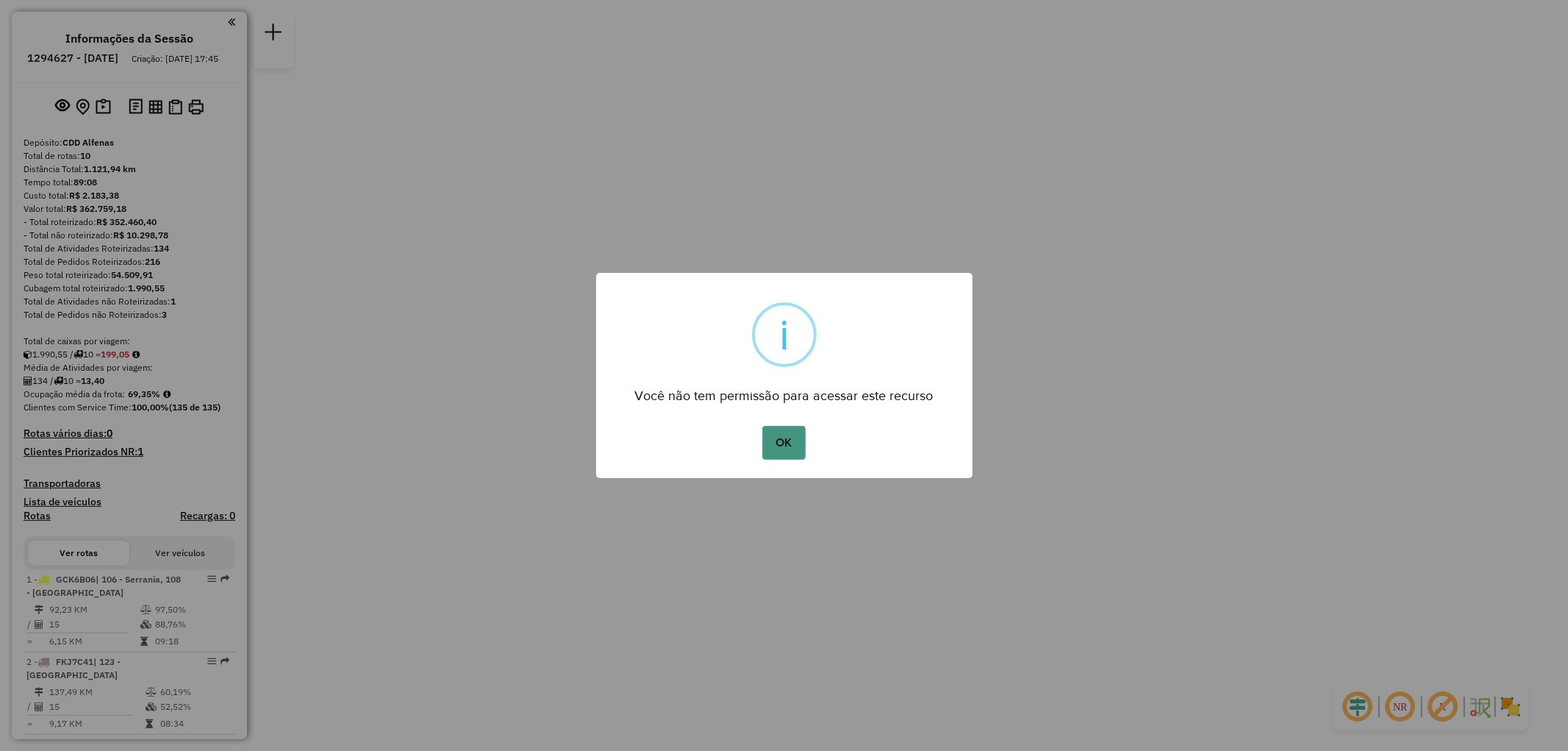
click at [795, 432] on button "OK" at bounding box center [784, 443] width 43 height 34
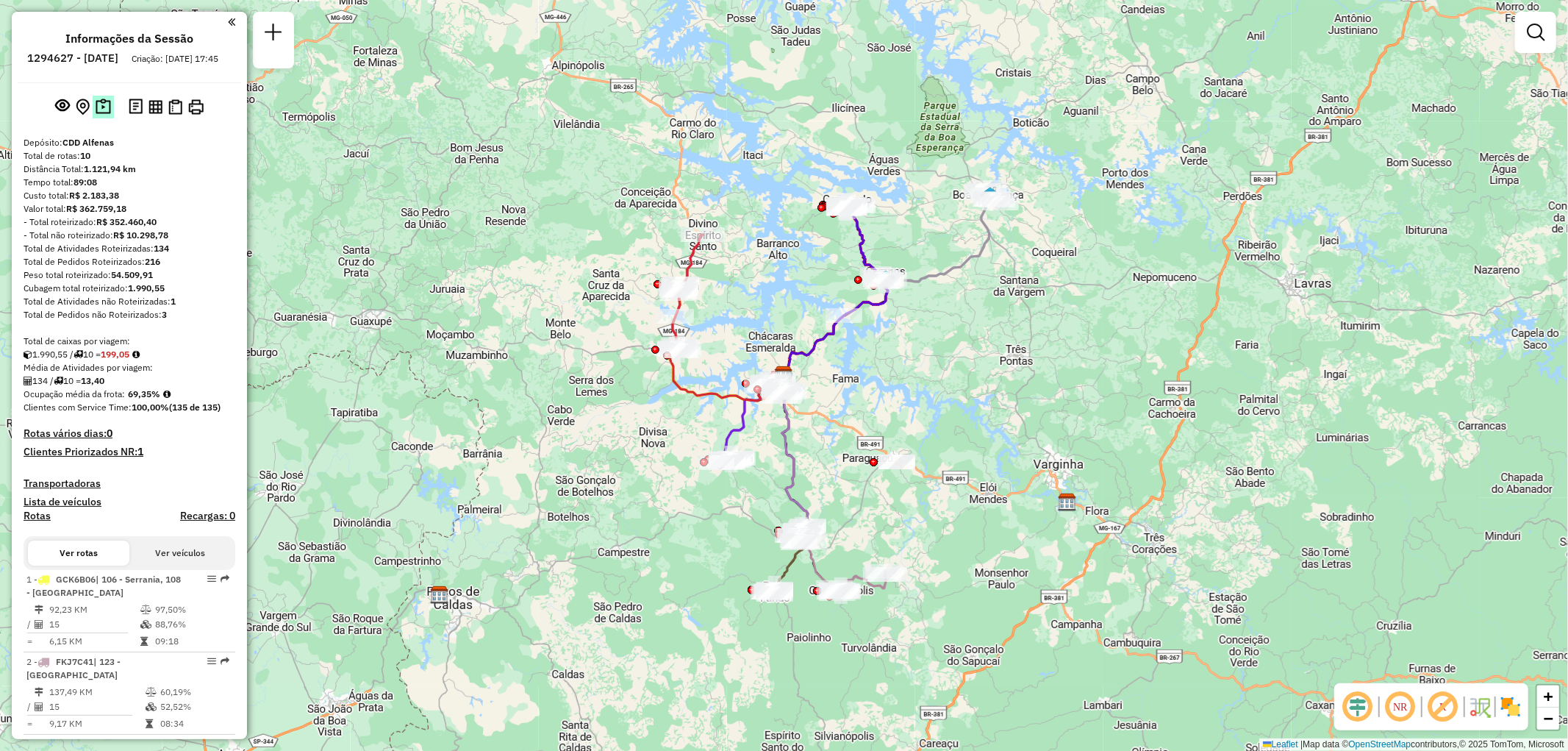
click at [104, 115] on img at bounding box center [103, 107] width 15 height 17
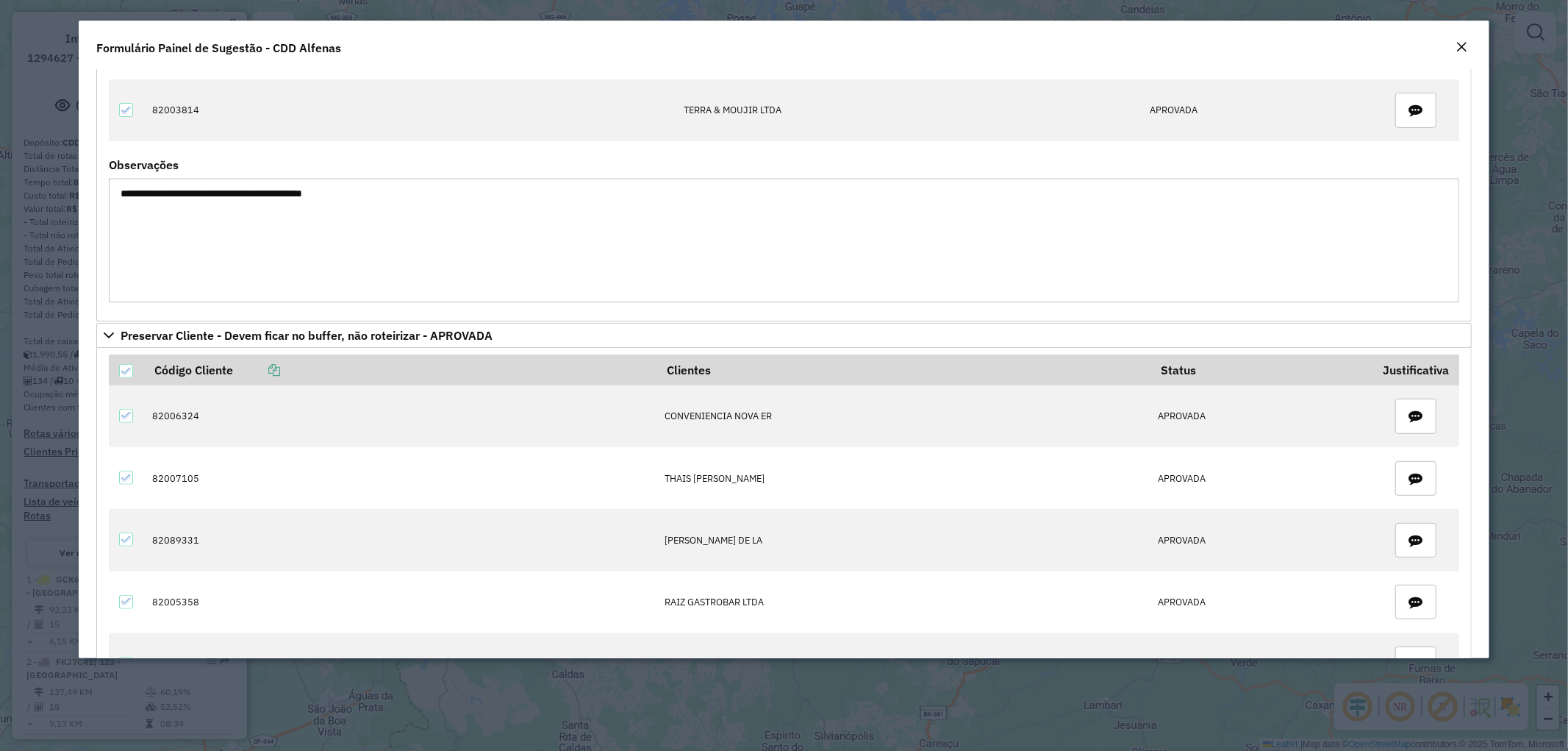
scroll to position [735, 0]
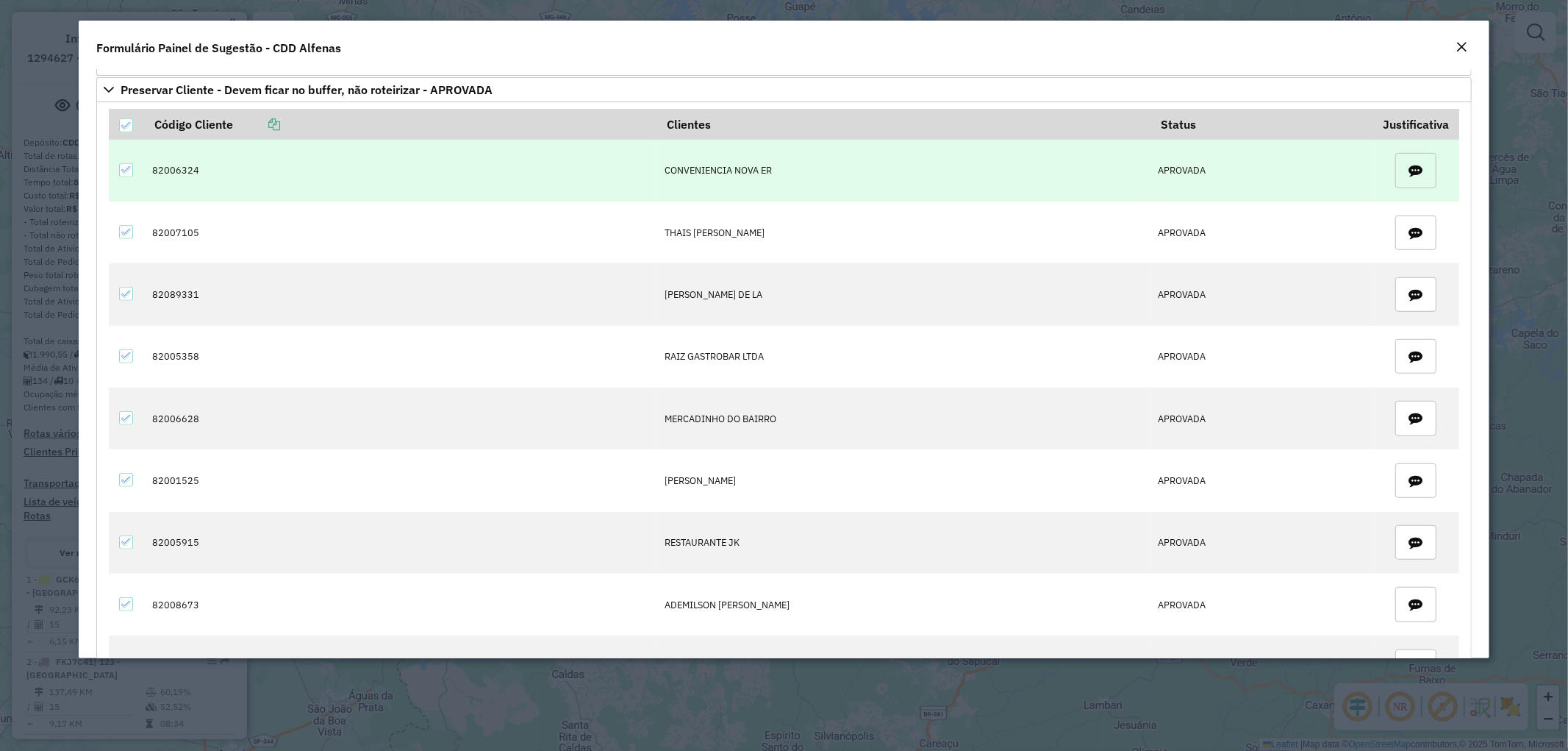
click at [1415, 171] on icon "button" at bounding box center [1416, 171] width 14 height 14
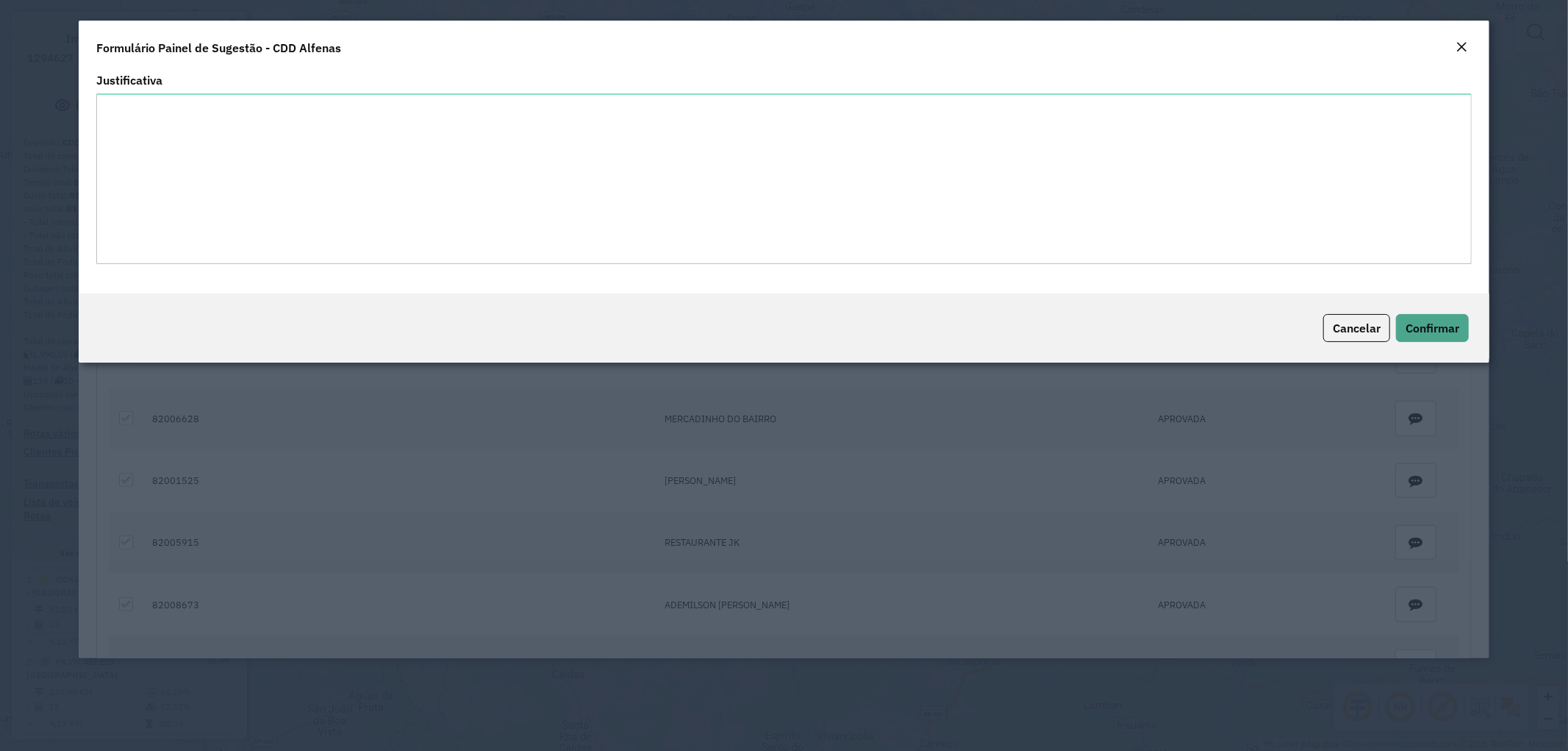
click at [1461, 50] on em "Close" at bounding box center [1461, 47] width 12 height 12
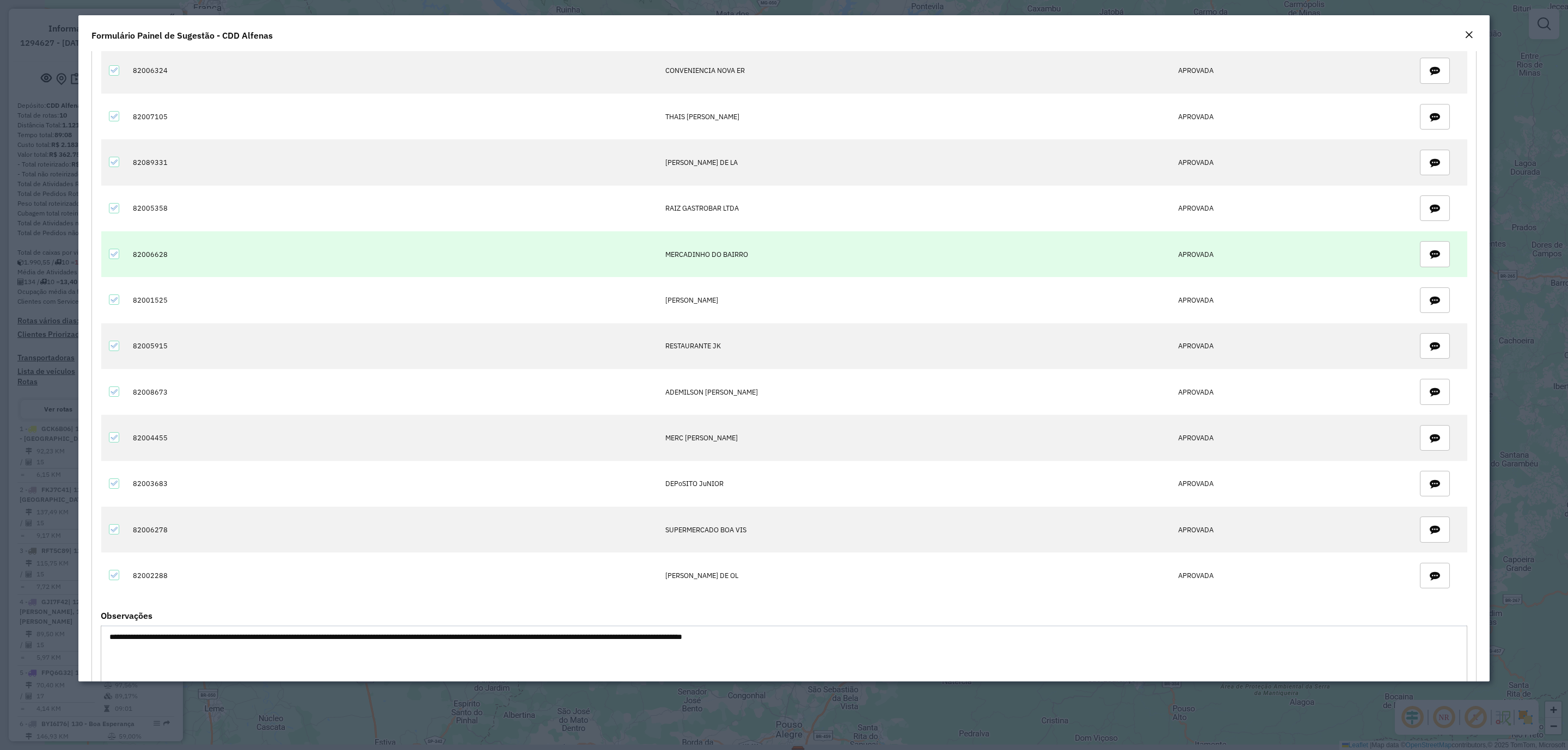
scroll to position [600, 0]
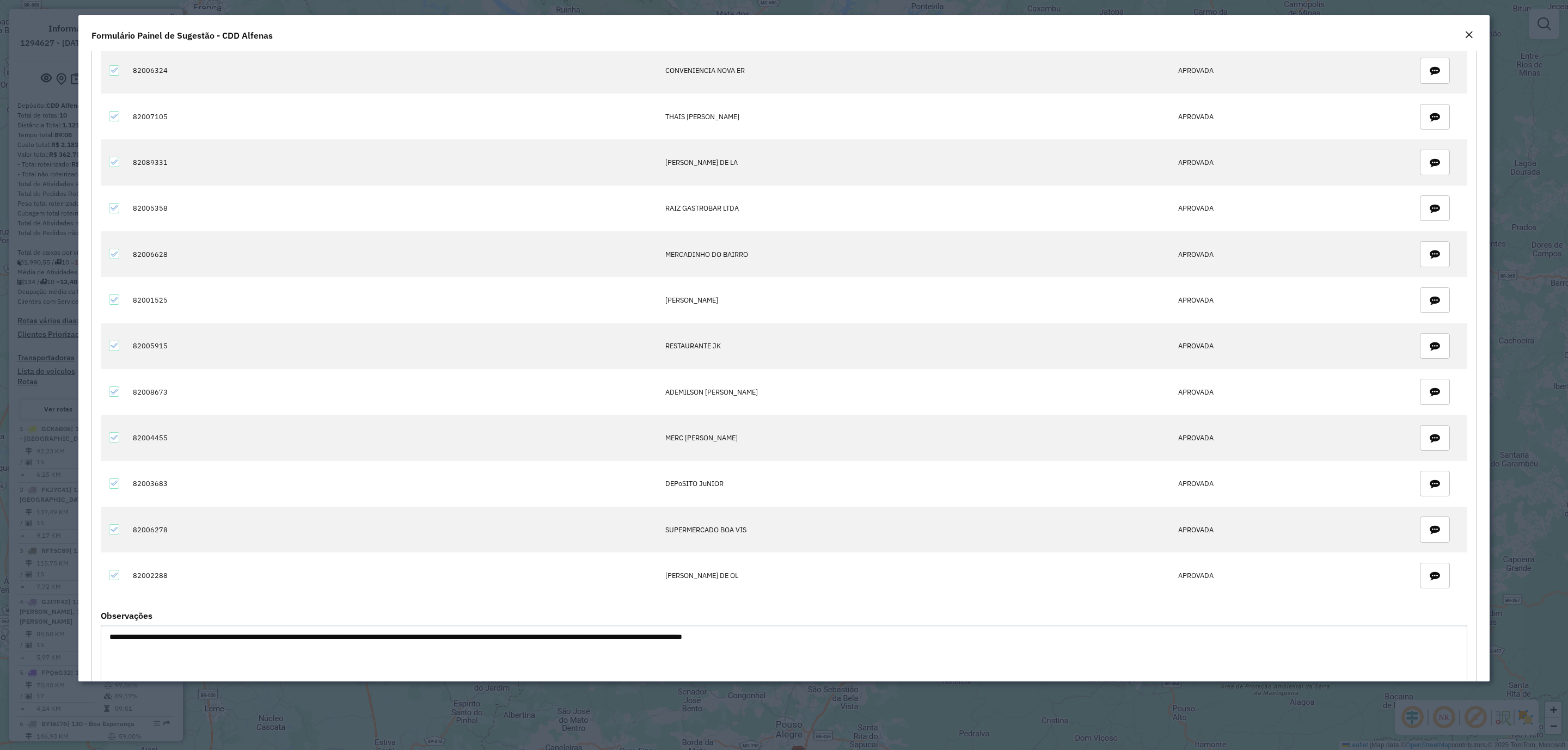
drag, startPoint x: 1481, startPoint y: 435, endPoint x: 1477, endPoint y: 402, distance: 33.2
click at [1161, 402] on div "**********" at bounding box center [784, 366] width 1411 height 631
drag, startPoint x: 1490, startPoint y: 425, endPoint x: 1481, endPoint y: 402, distance: 24.7
click at [1161, 402] on modal-container "**********" at bounding box center [784, 375] width 1568 height 750
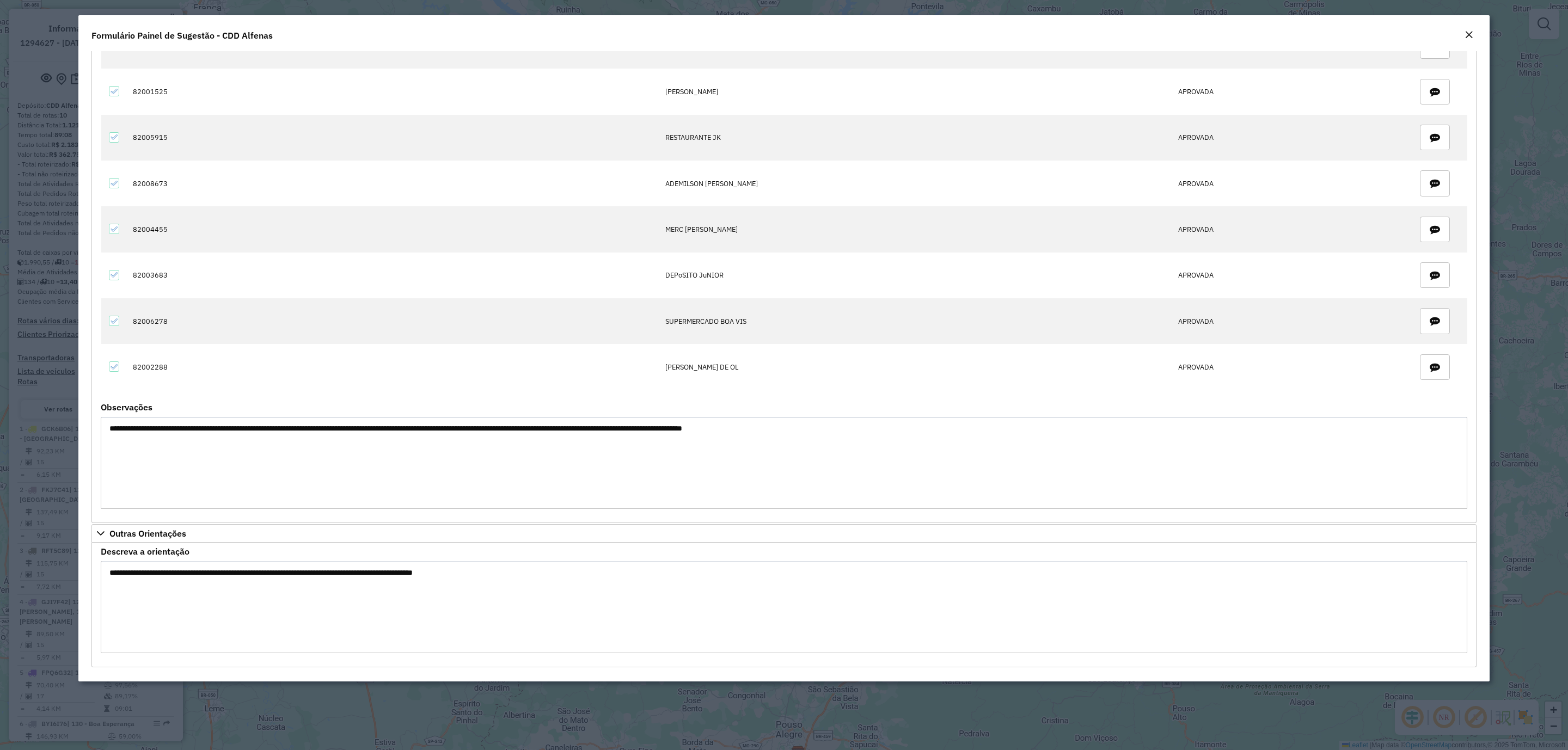
scroll to position [662, 0]
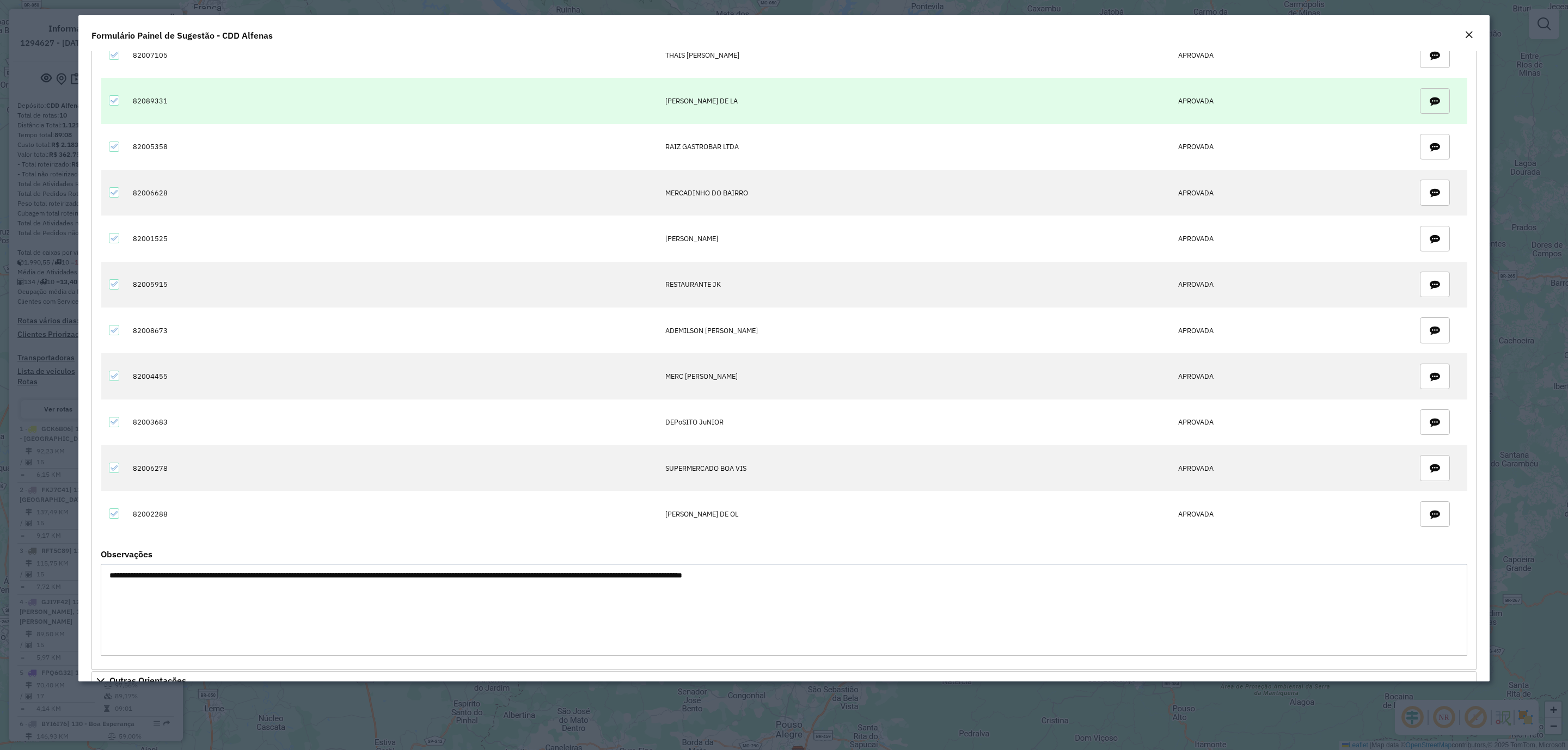
click at [1161, 111] on span "button" at bounding box center [1435, 101] width 20 height 20
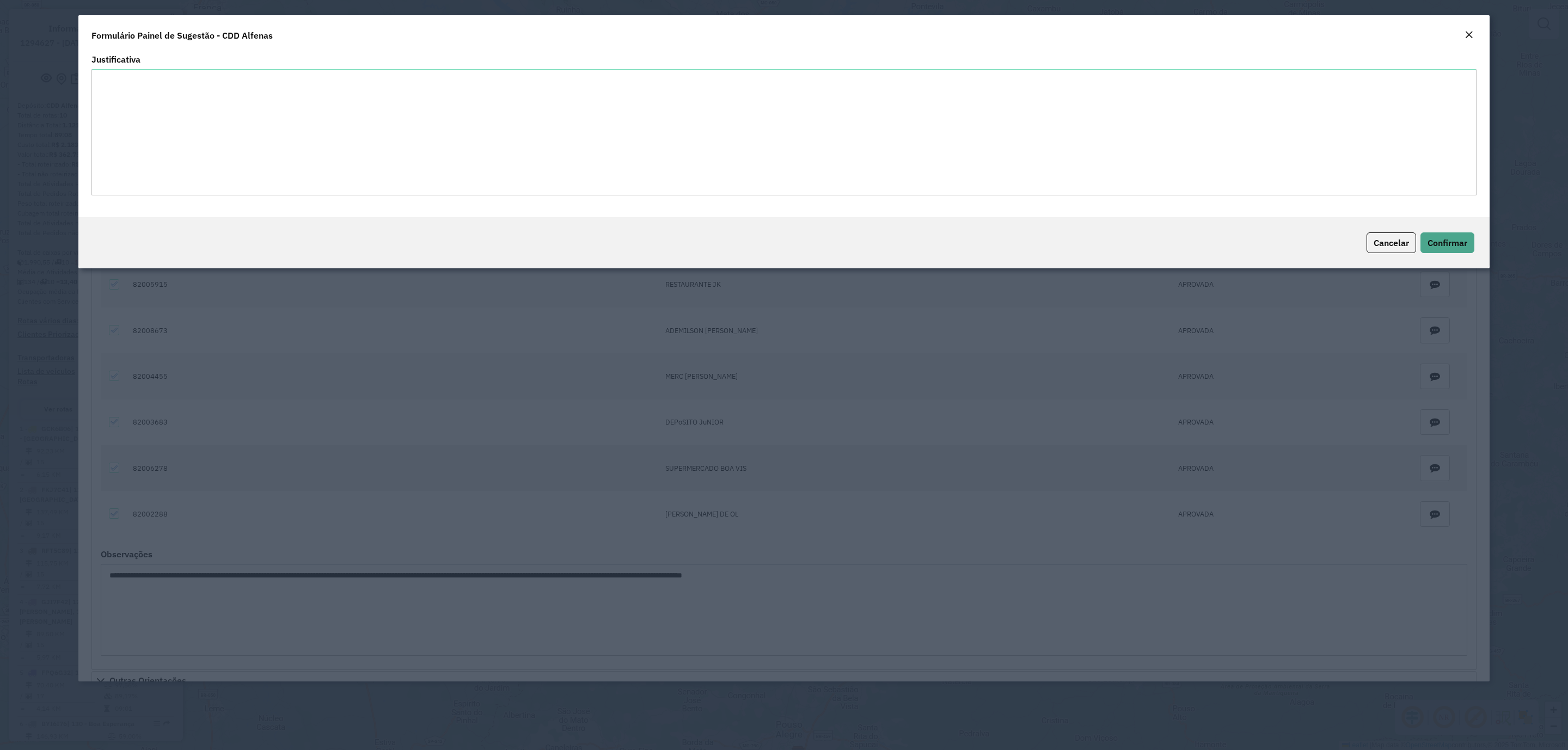
click at [1161, 30] on em "Close" at bounding box center [1469, 35] width 9 height 9
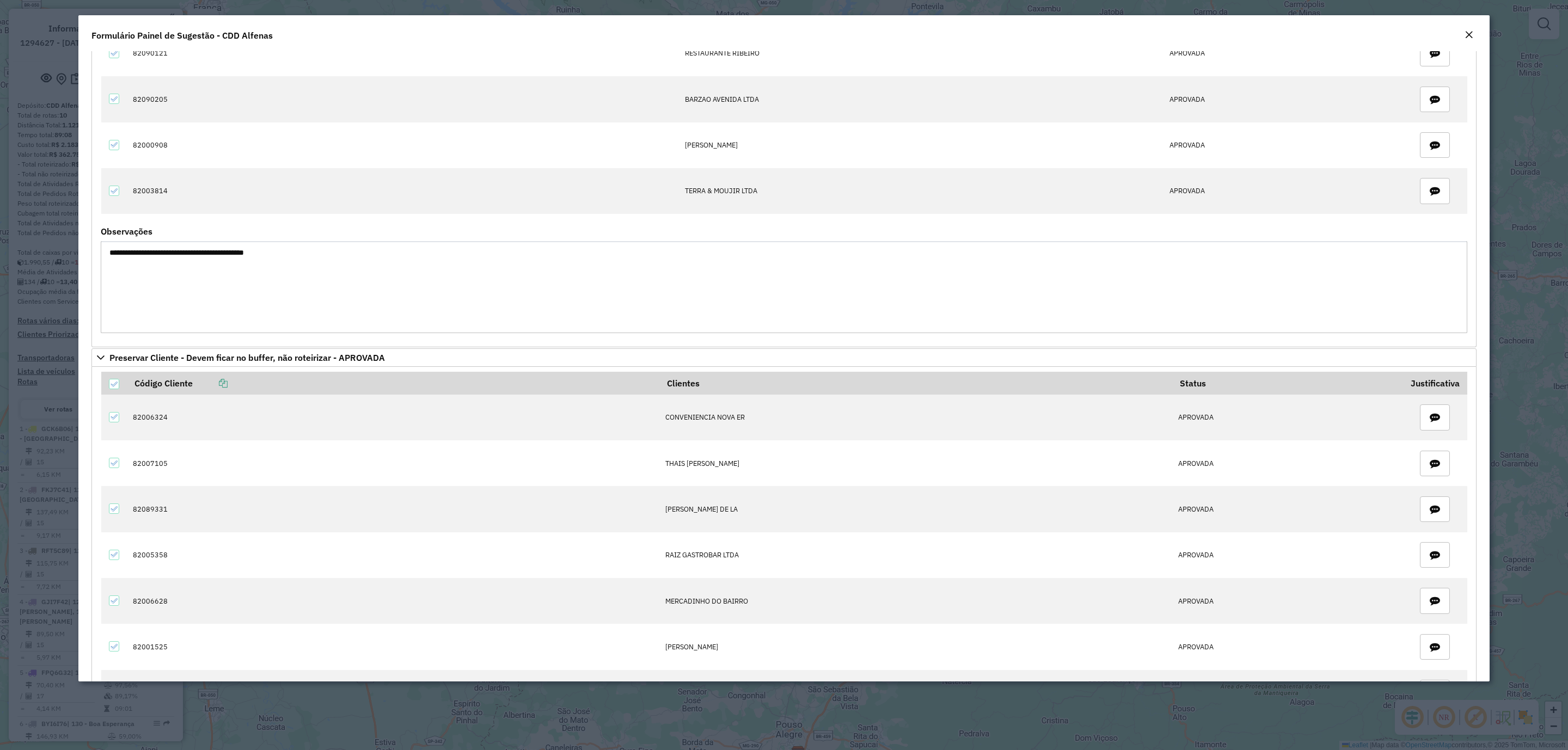
scroll to position [0, 0]
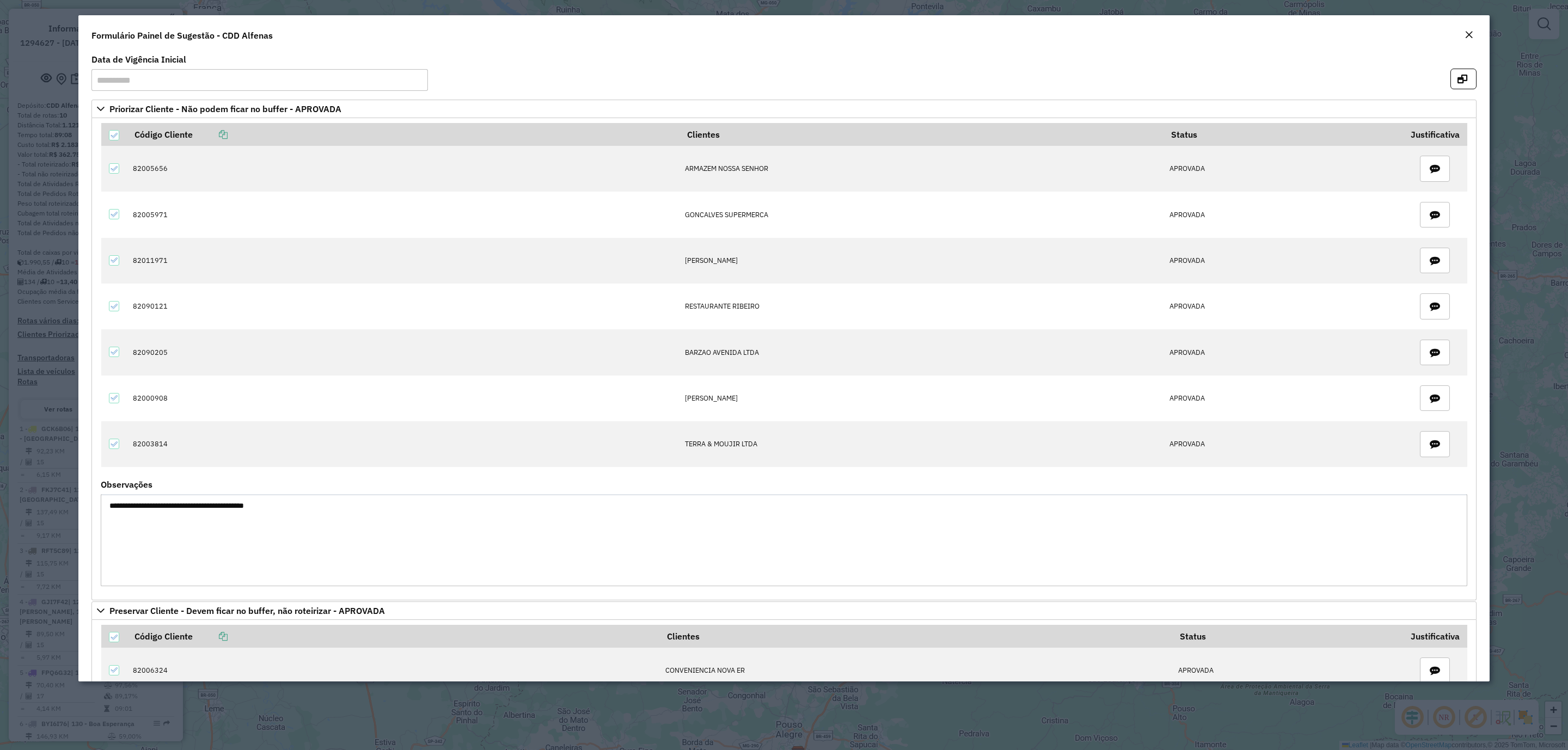
click at [1161, 41] on div "Close" at bounding box center [1469, 36] width 9 height 13
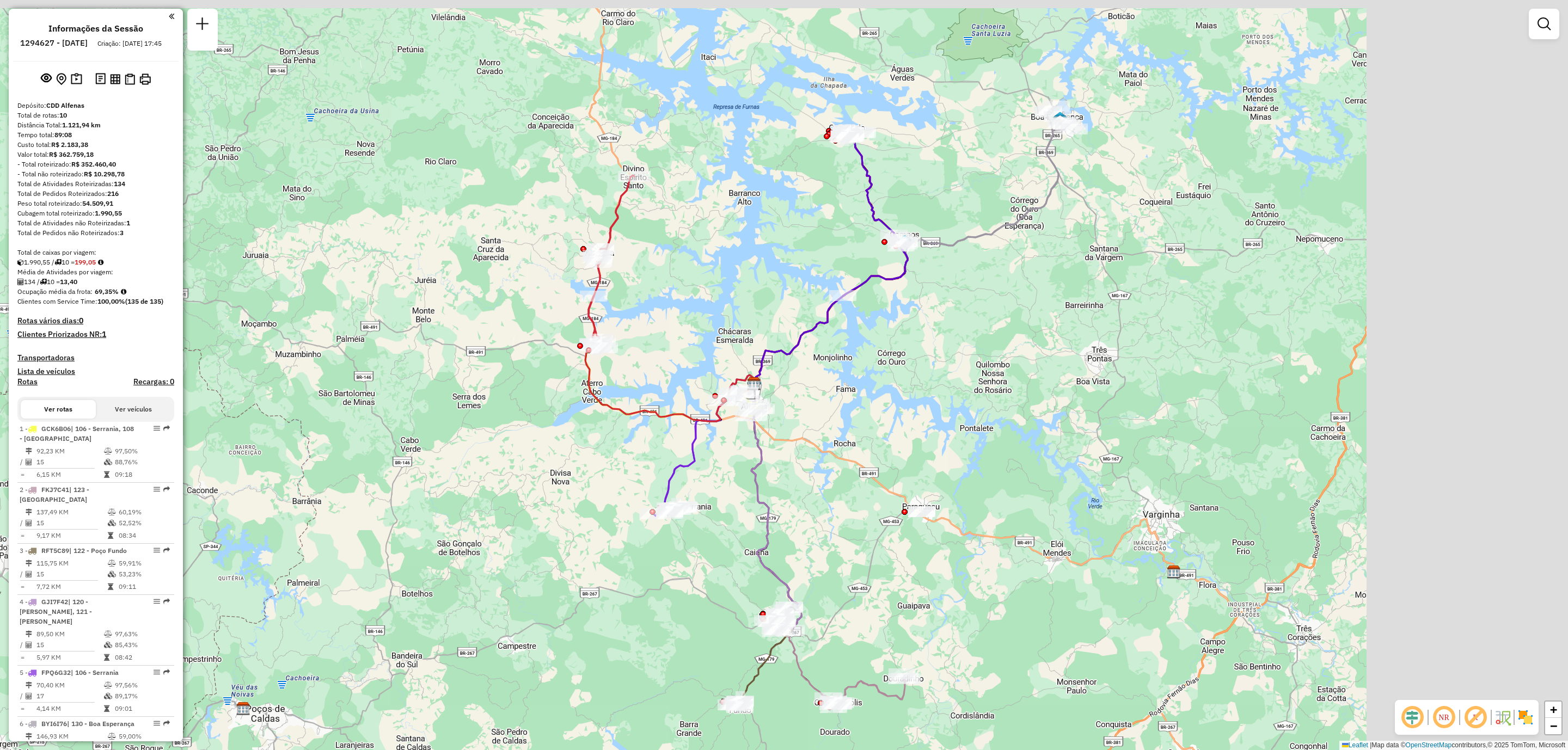
drag, startPoint x: 825, startPoint y: 426, endPoint x: 520, endPoint y: 478, distance: 309.4
click at [520, 478] on div "Janela de atendimento Grade de atendimento Capacidade Transportadoras Veículos …" at bounding box center [784, 375] width 1568 height 750
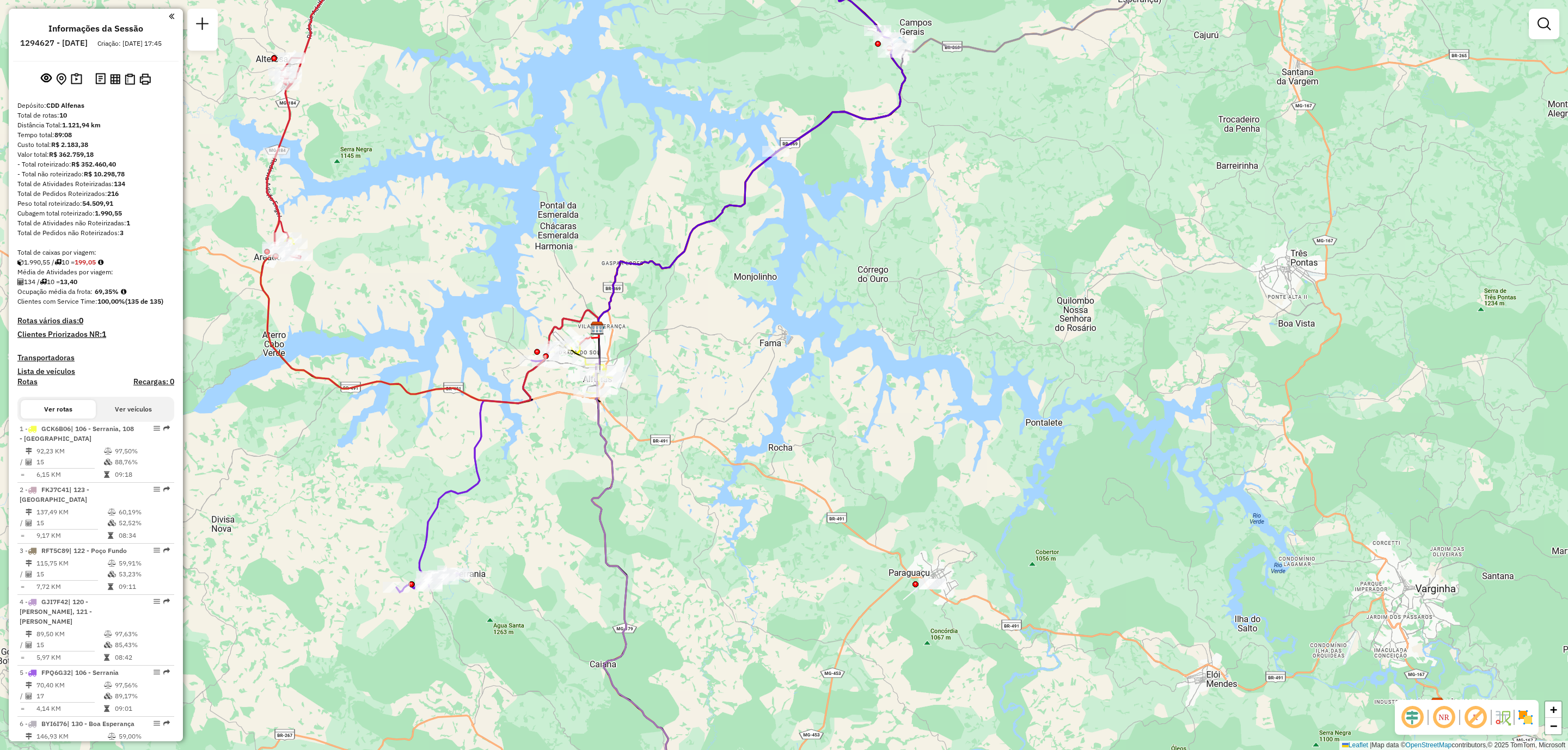
click at [155, 339] on h4 "Clientes Priorizados NR: 1" at bounding box center [96, 335] width 157 height 10
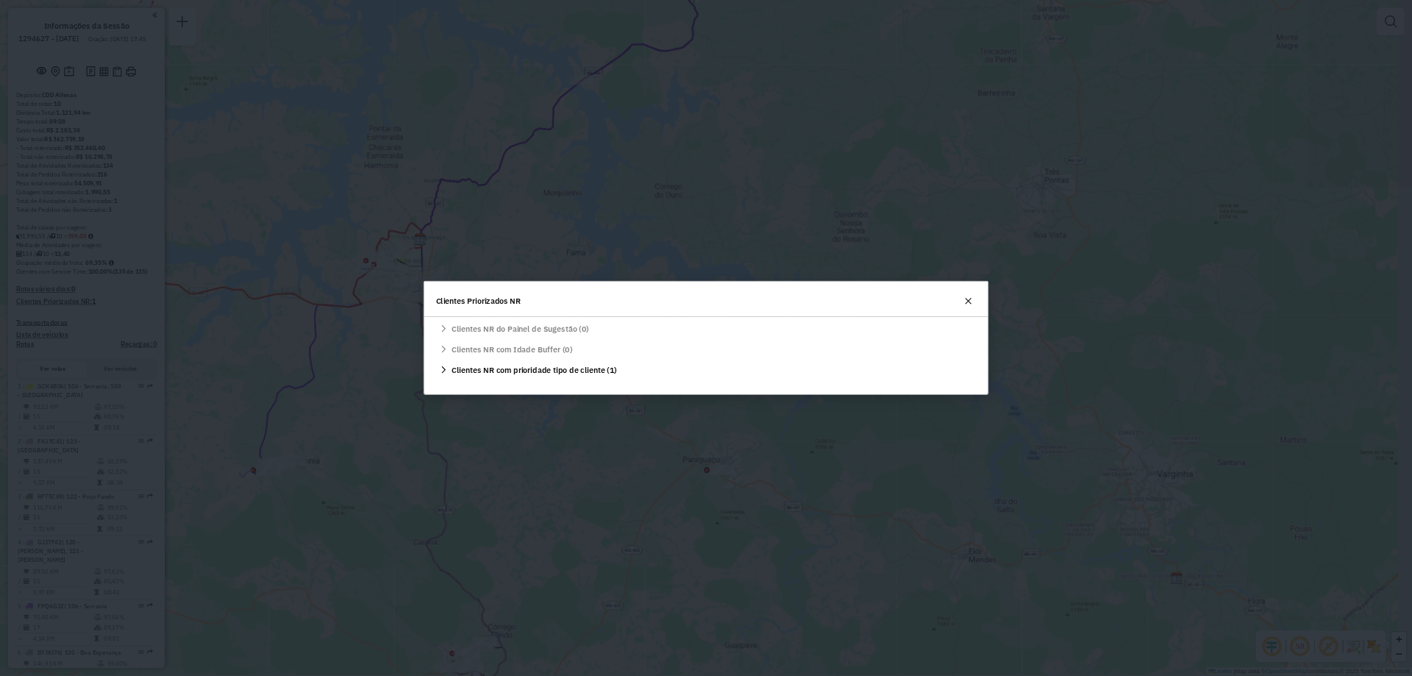
scroll to position [0, 0]
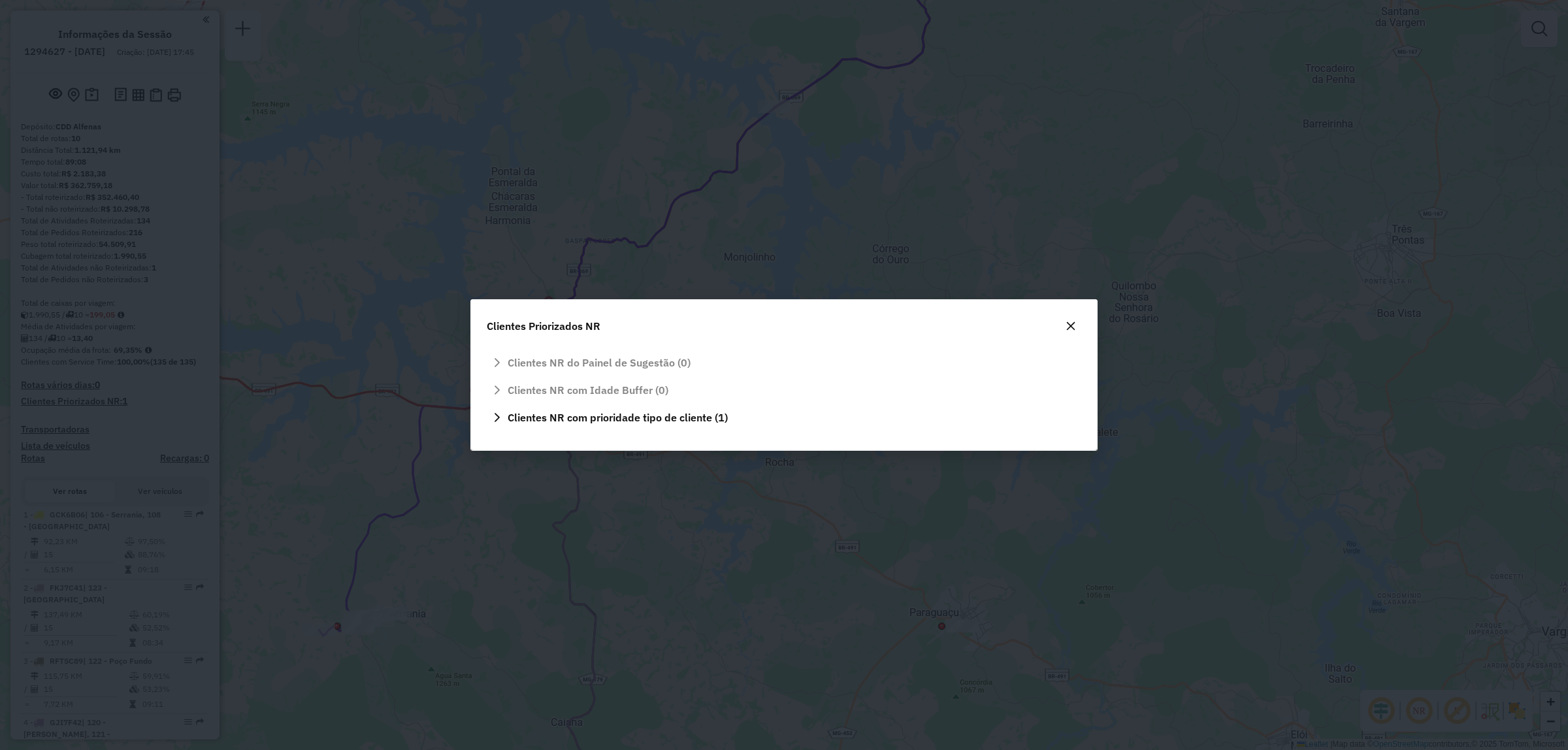
click at [1070, 330] on icon "button" at bounding box center [1071, 326] width 11 height 11
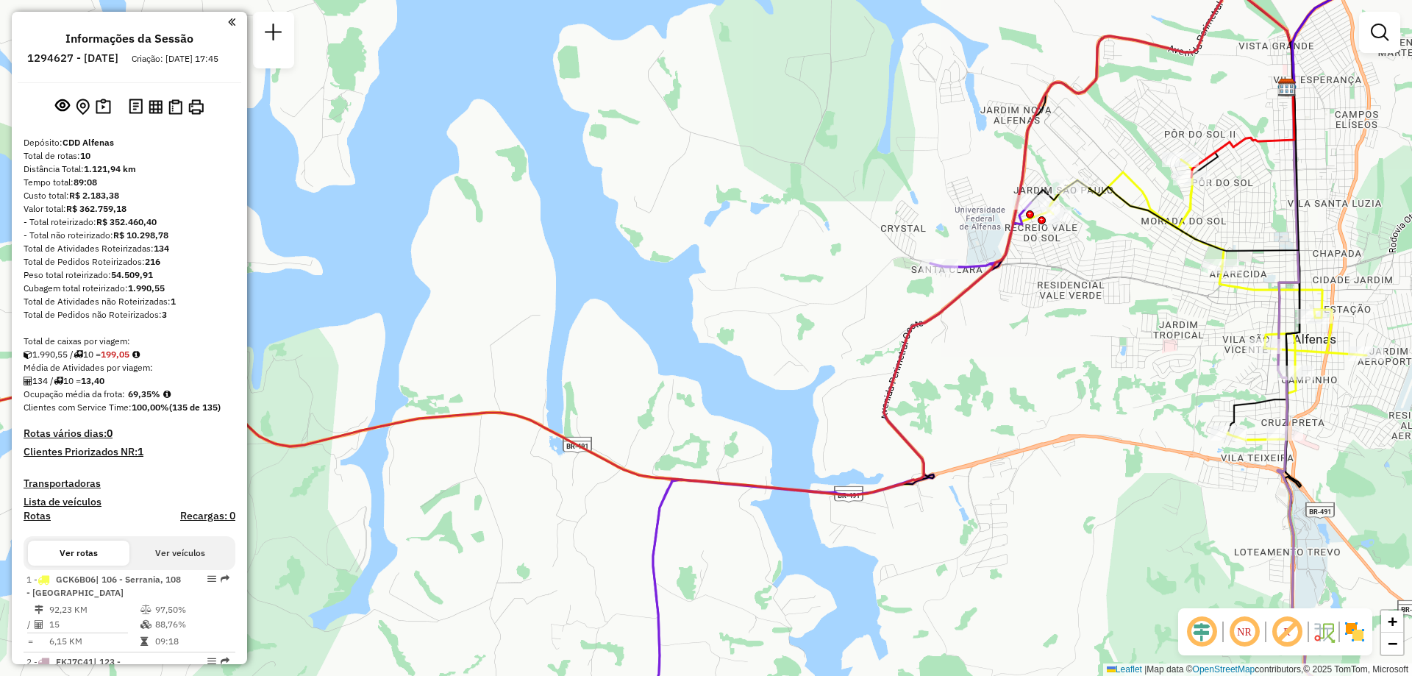
drag, startPoint x: 1543, startPoint y: 12, endPoint x: 735, endPoint y: 302, distance: 858.9
click at [735, 302] on div "Janela de atendimento Grade de atendimento Capacidade Transportadoras Veículos …" at bounding box center [706, 338] width 1412 height 676
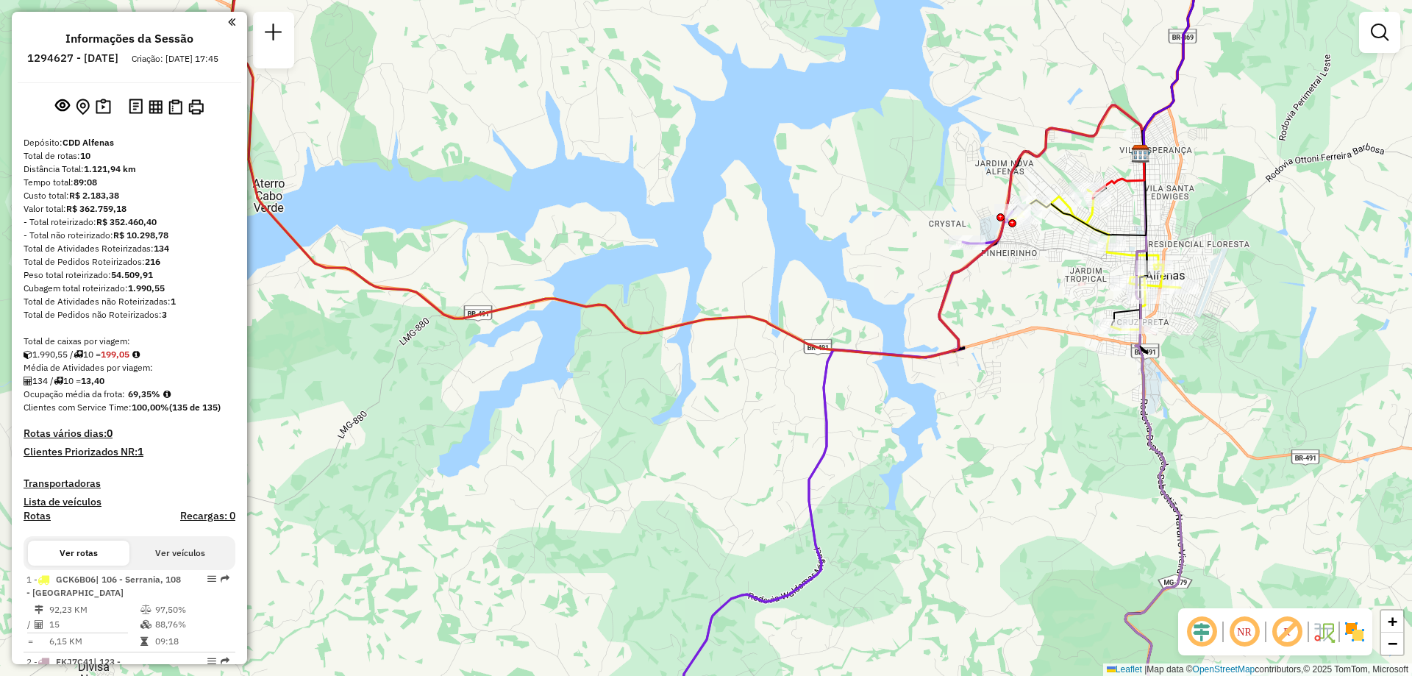
drag, startPoint x: 376, startPoint y: 299, endPoint x: 506, endPoint y: 257, distance: 136.5
click at [506, 257] on div "Janela de atendimento Grade de atendimento Capacidade Transportadoras Veículos …" at bounding box center [706, 338] width 1412 height 676
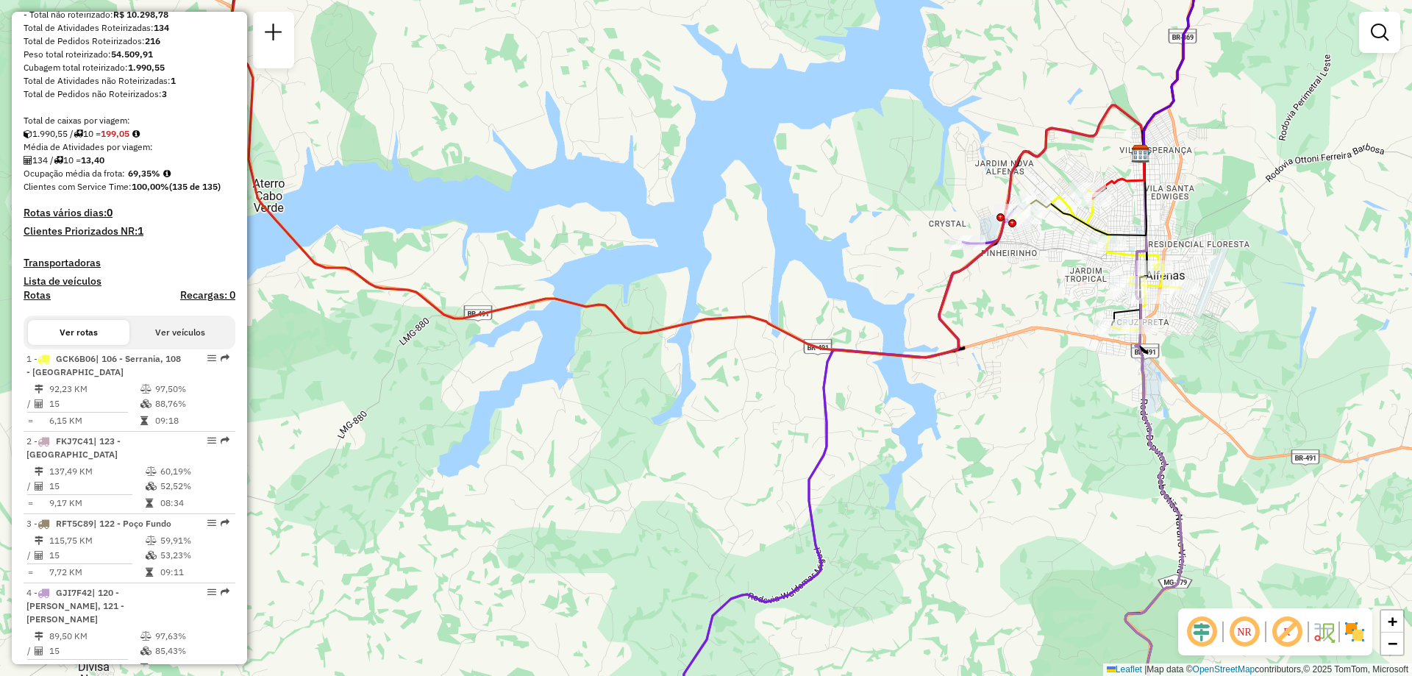
scroll to position [294, 0]
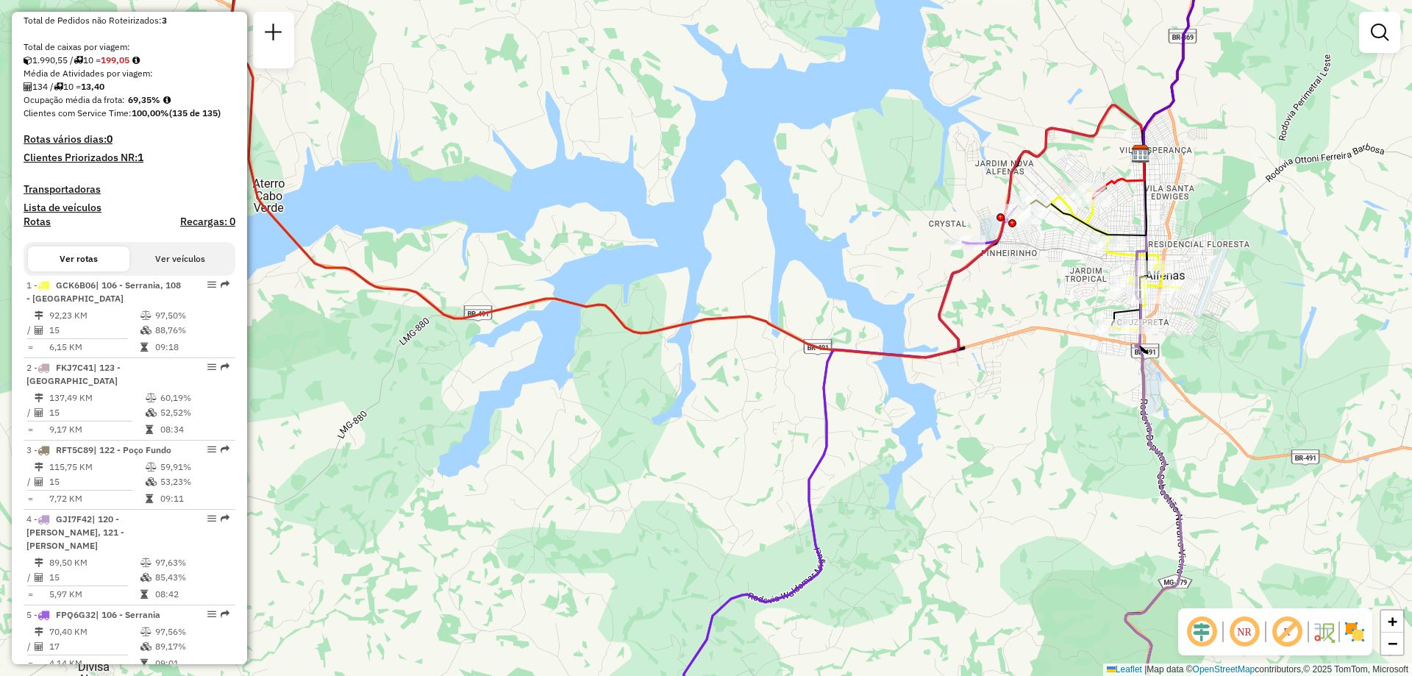
click at [183, 271] on button "Ver veículos" at bounding box center [179, 258] width 101 height 25
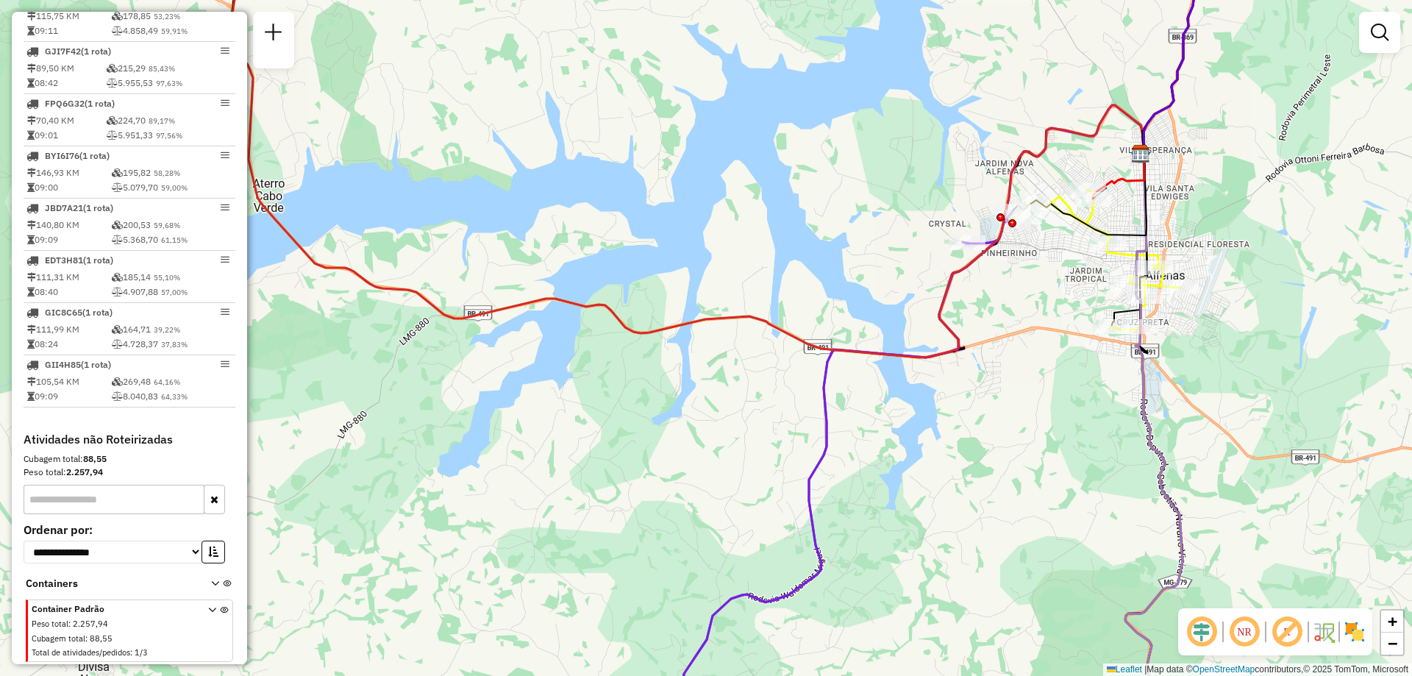
scroll to position [343, 0]
